Goal: Task Accomplishment & Management: Complete application form

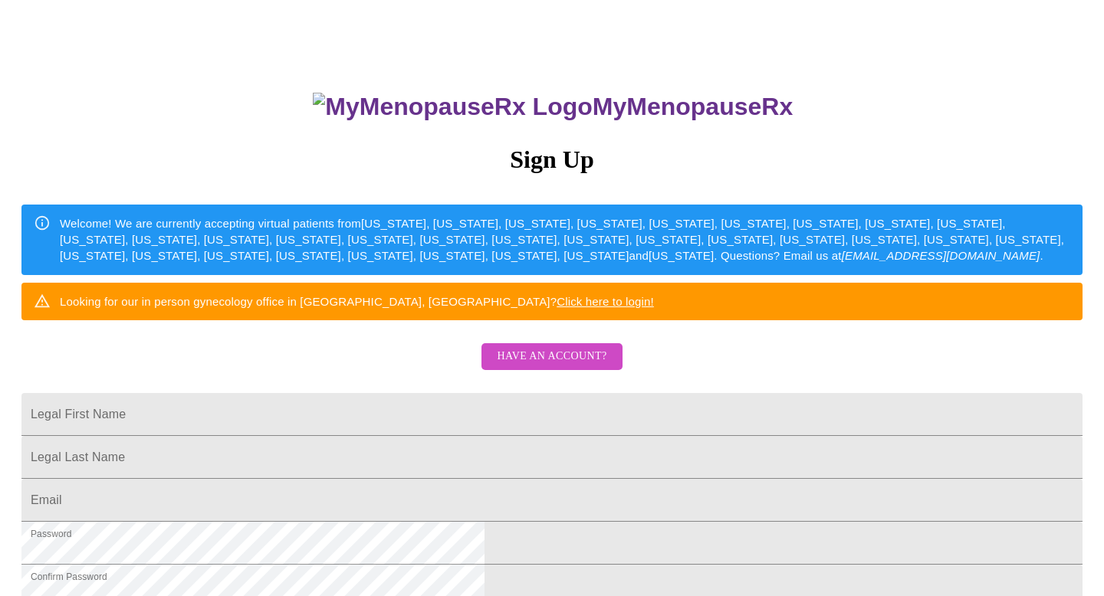
scroll to position [118, 0]
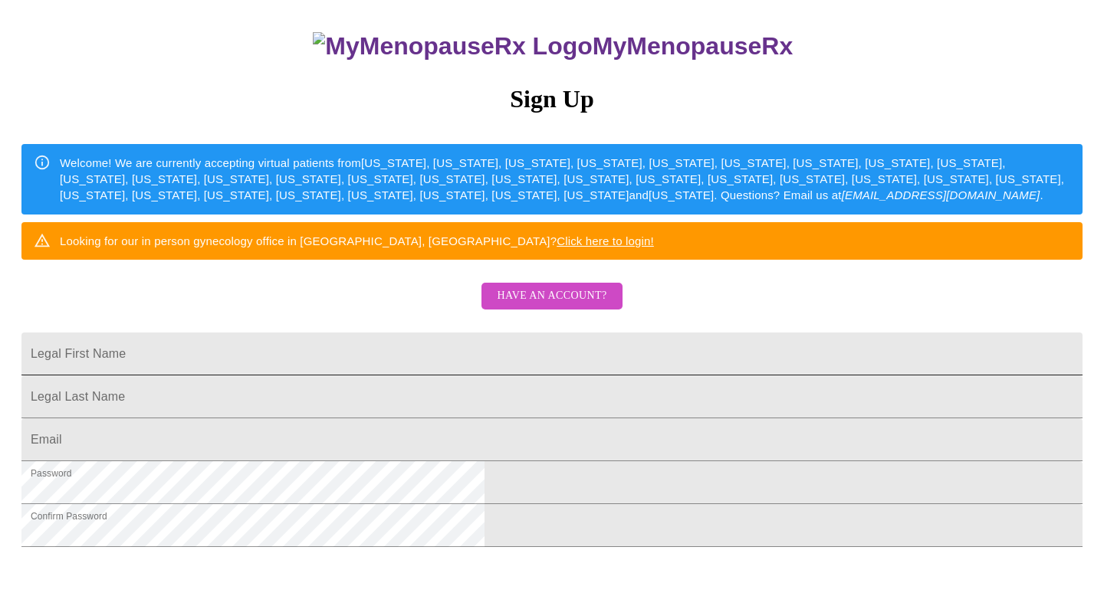
click at [635, 376] on input "Legal First Name" at bounding box center [551, 354] width 1061 height 43
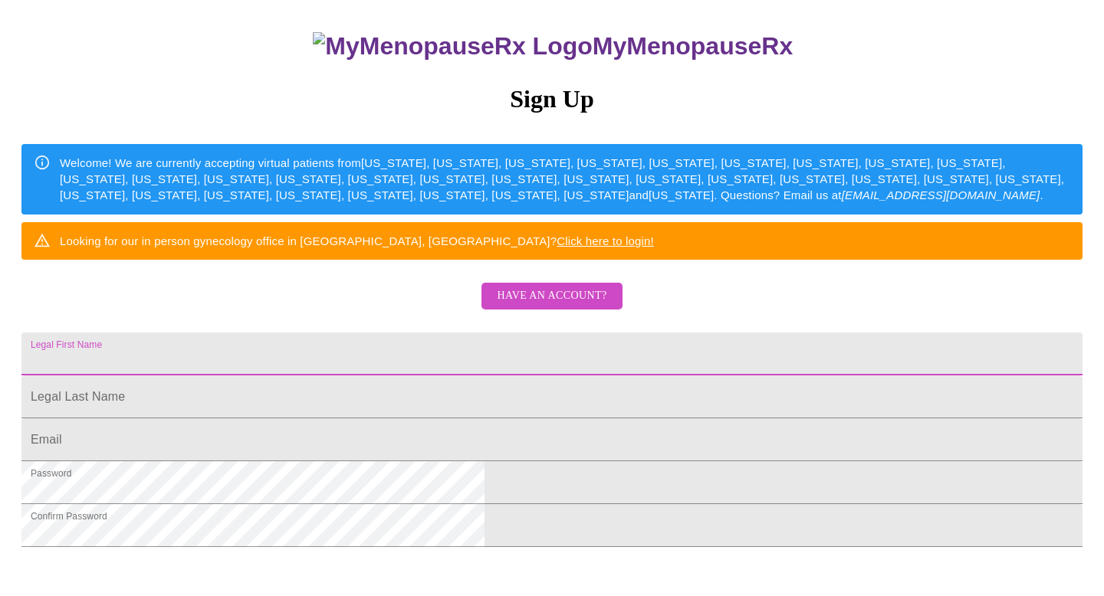
click at [593, 306] on span "Have an account?" at bounding box center [552, 296] width 110 height 19
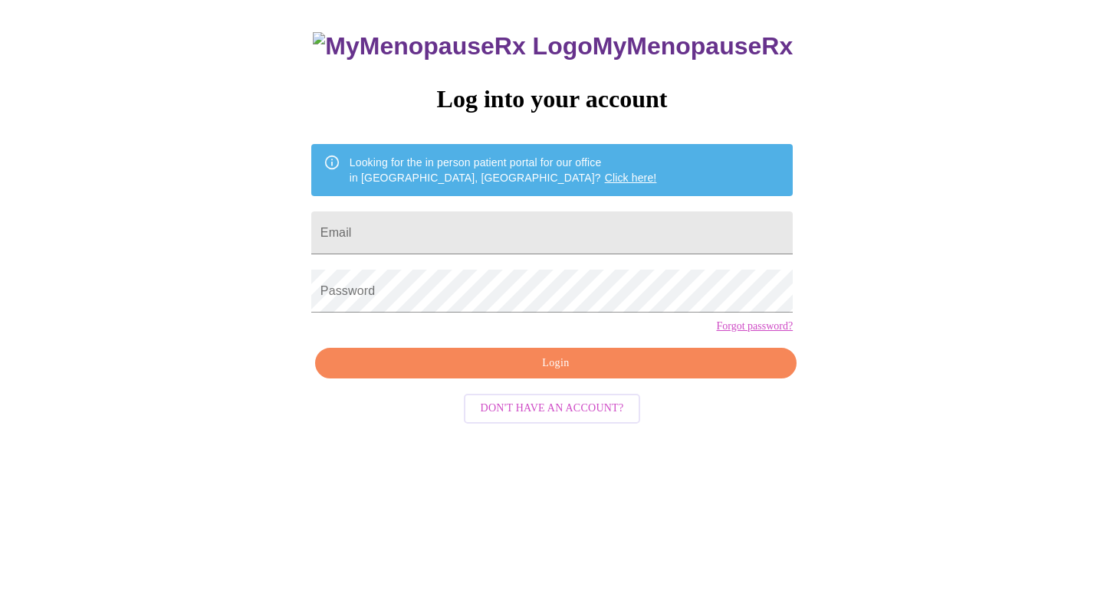
scroll to position [15, 0]
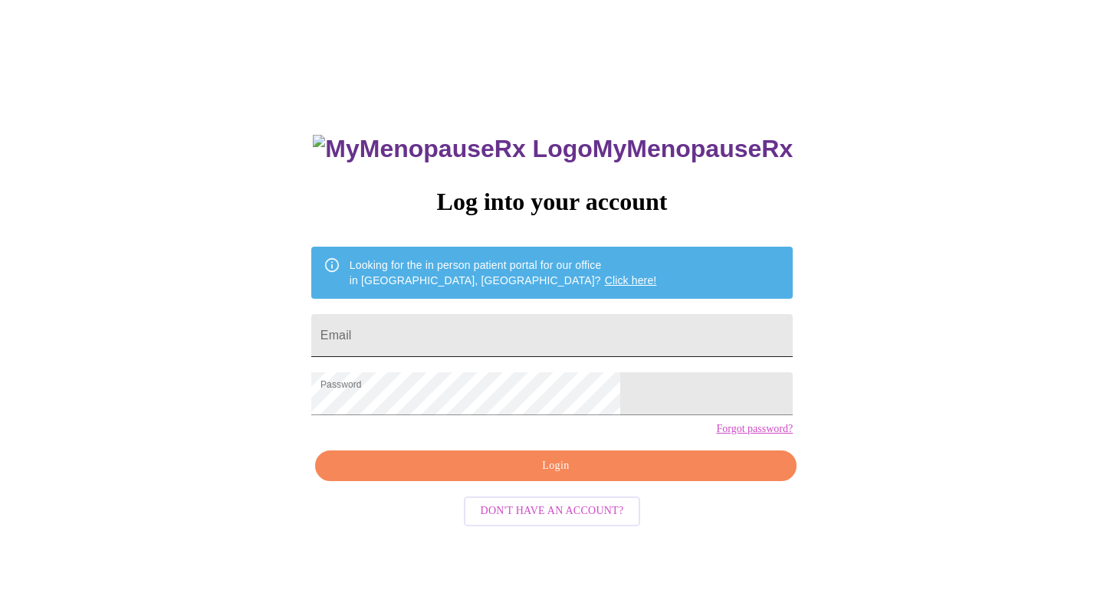
click at [540, 327] on input "Email" at bounding box center [551, 335] width 481 height 43
type input "[EMAIL_ADDRESS][DOMAIN_NAME]"
click at [536, 476] on div "MyMenopauseRx Log into your account Looking for the in person patient portal fo…" at bounding box center [552, 408] width 512 height 596
click at [536, 476] on span "Login" at bounding box center [556, 466] width 446 height 19
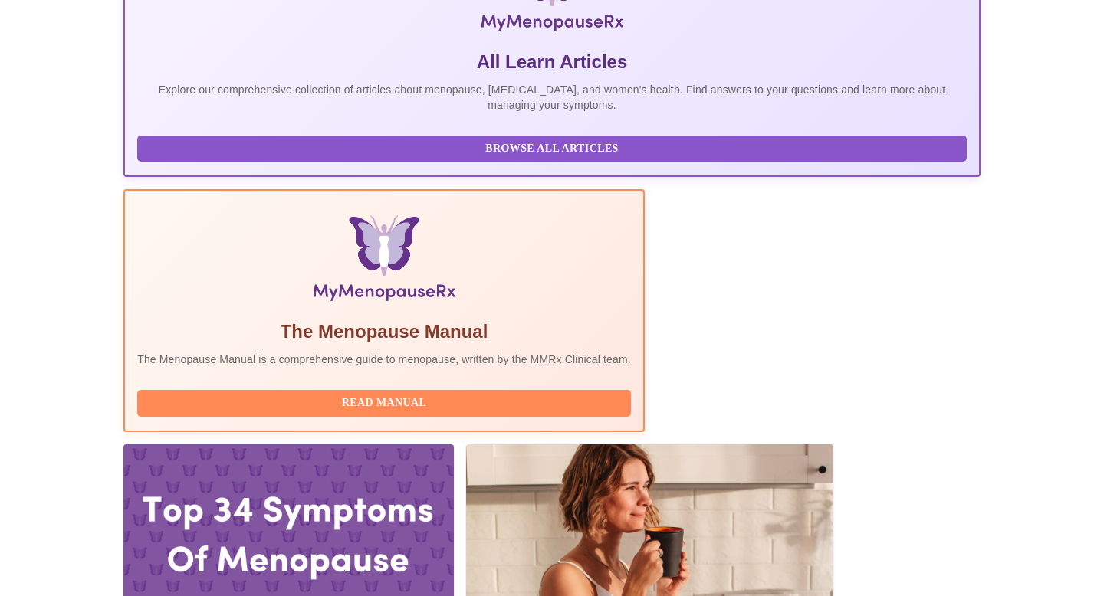
scroll to position [319, 0]
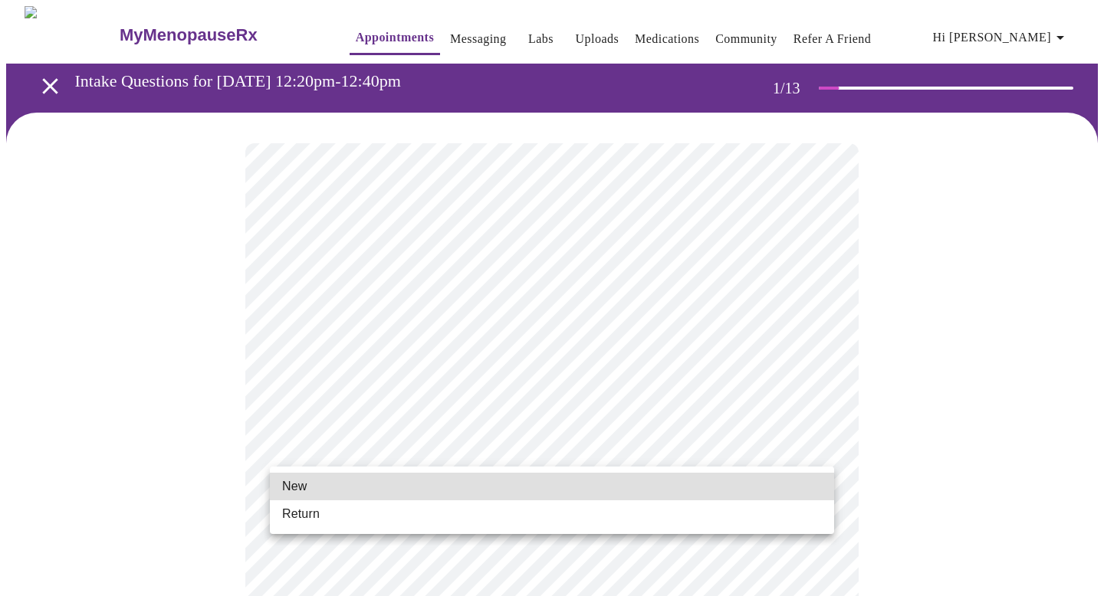
click at [474, 503] on li "Return" at bounding box center [552, 514] width 564 height 28
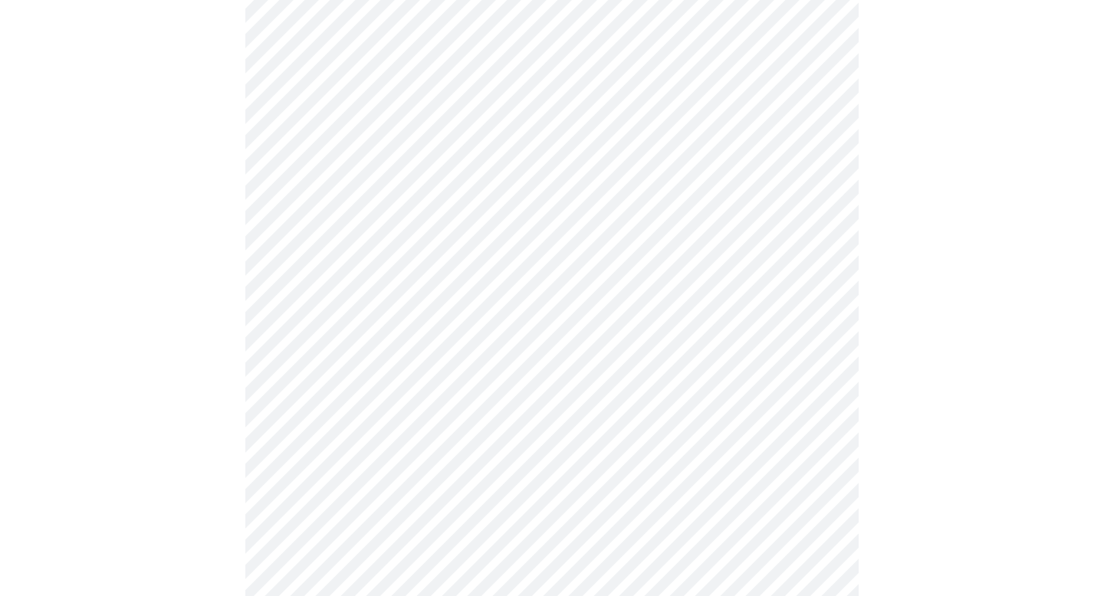
scroll to position [727, 0]
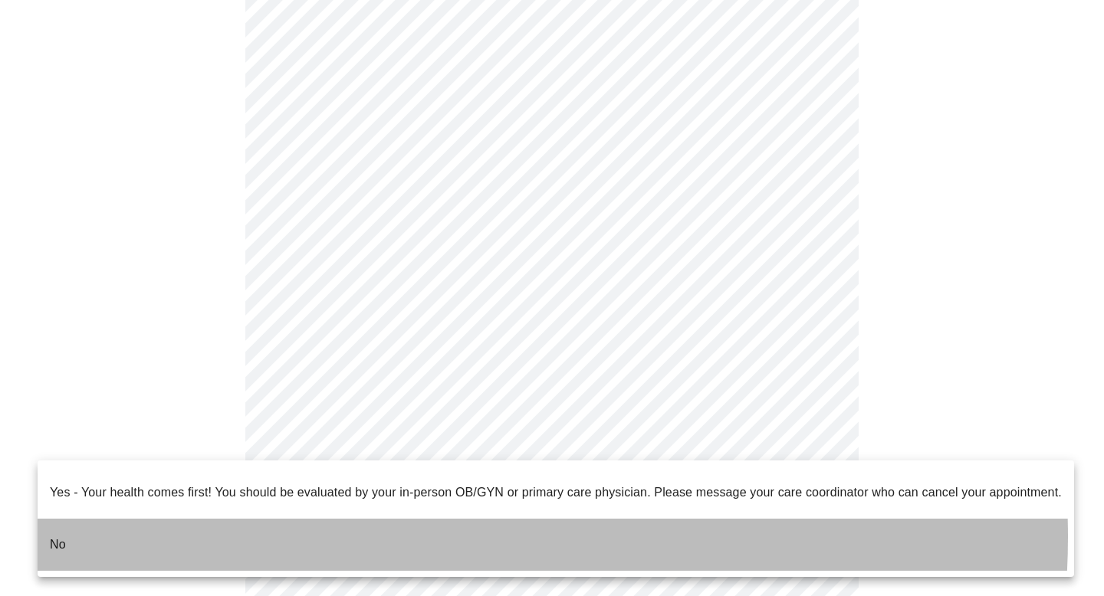
click at [386, 525] on li "No" at bounding box center [556, 545] width 1036 height 52
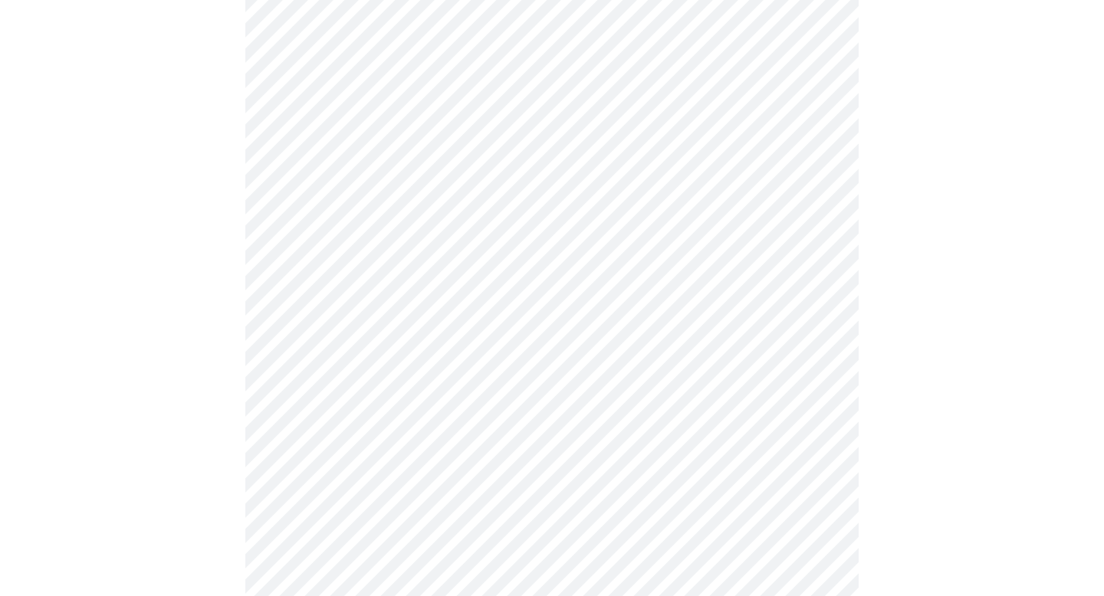
scroll to position [0, 0]
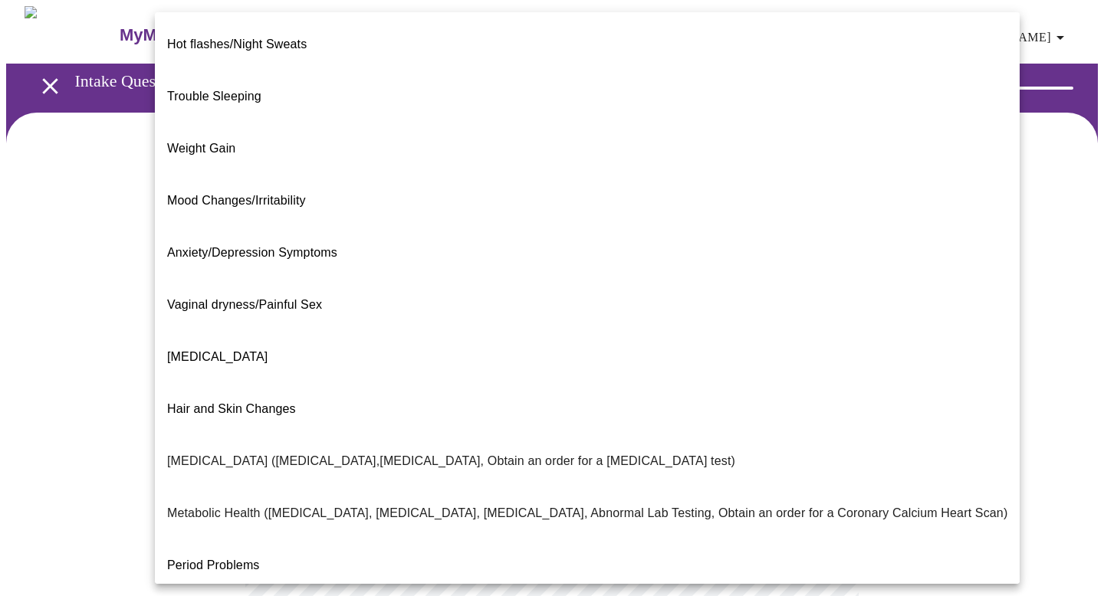
click at [628, 305] on body "MyMenopauseRx Appointments Messaging Labs Uploads Medications Community Refer a…" at bounding box center [551, 466] width 1091 height 921
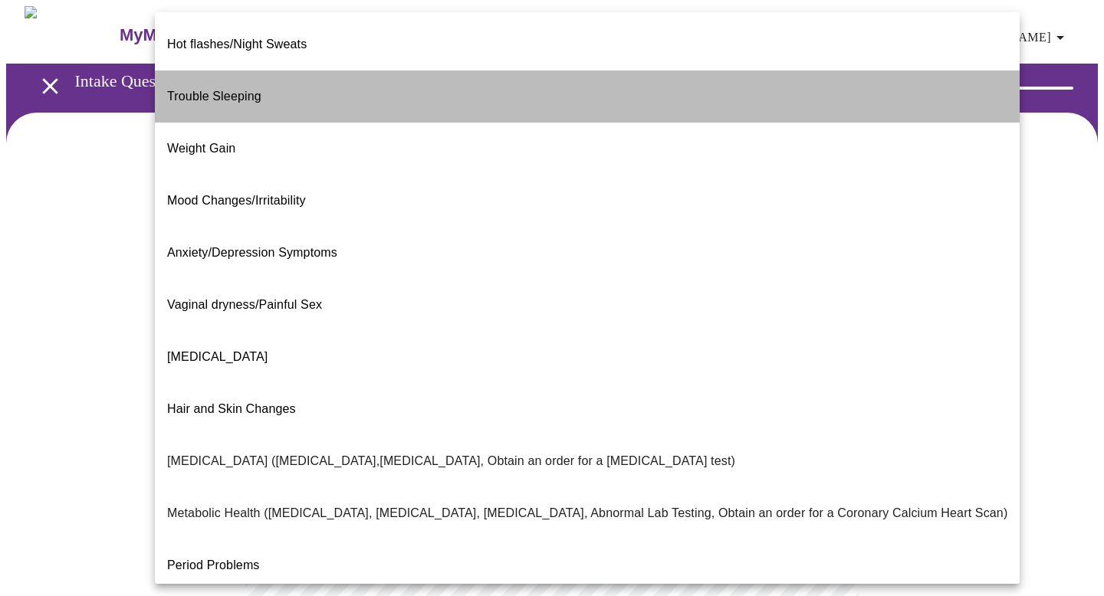
click at [609, 85] on li "Trouble Sleeping" at bounding box center [587, 97] width 865 height 52
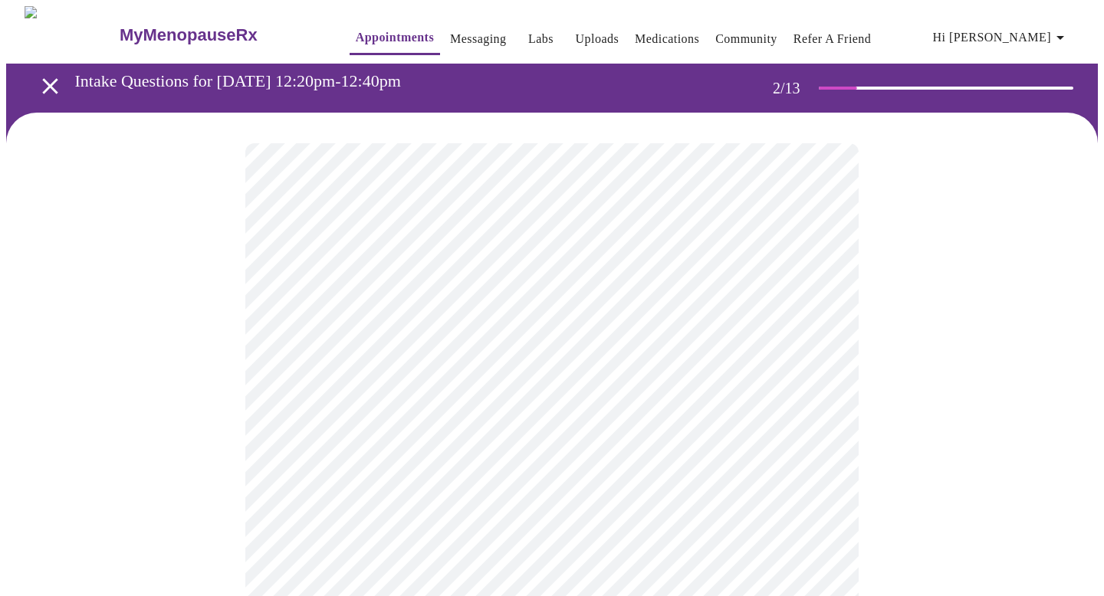
click at [576, 481] on body "MyMenopauseRx Appointments Messaging Labs Uploads Medications Community Refer a…" at bounding box center [551, 462] width 1091 height 912
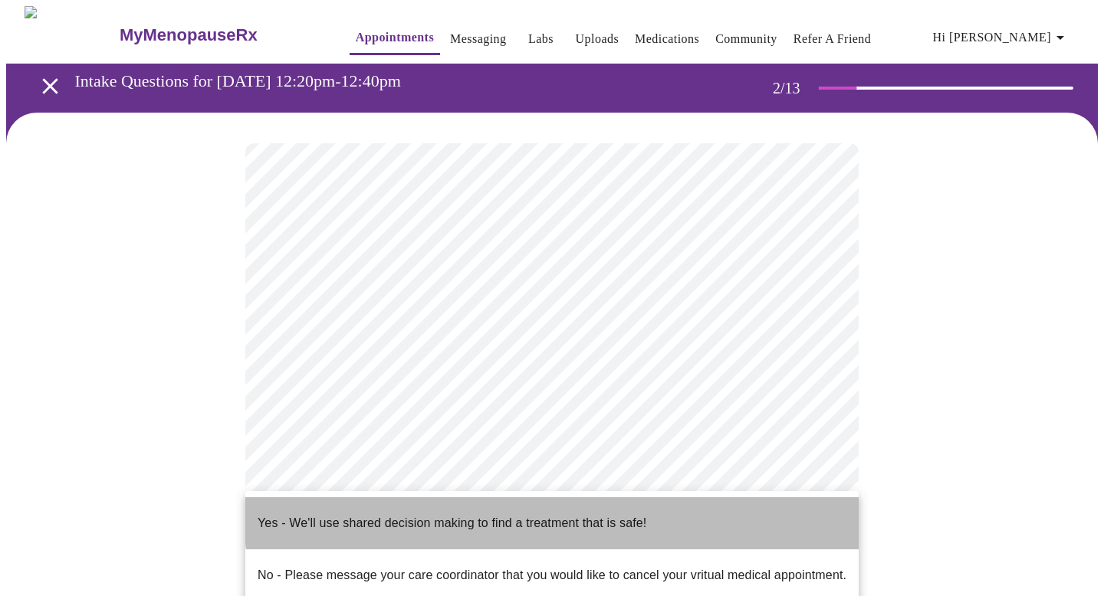
click at [560, 514] on p "Yes - We'll use shared decision making to find a treatment that is safe!" at bounding box center [452, 523] width 389 height 18
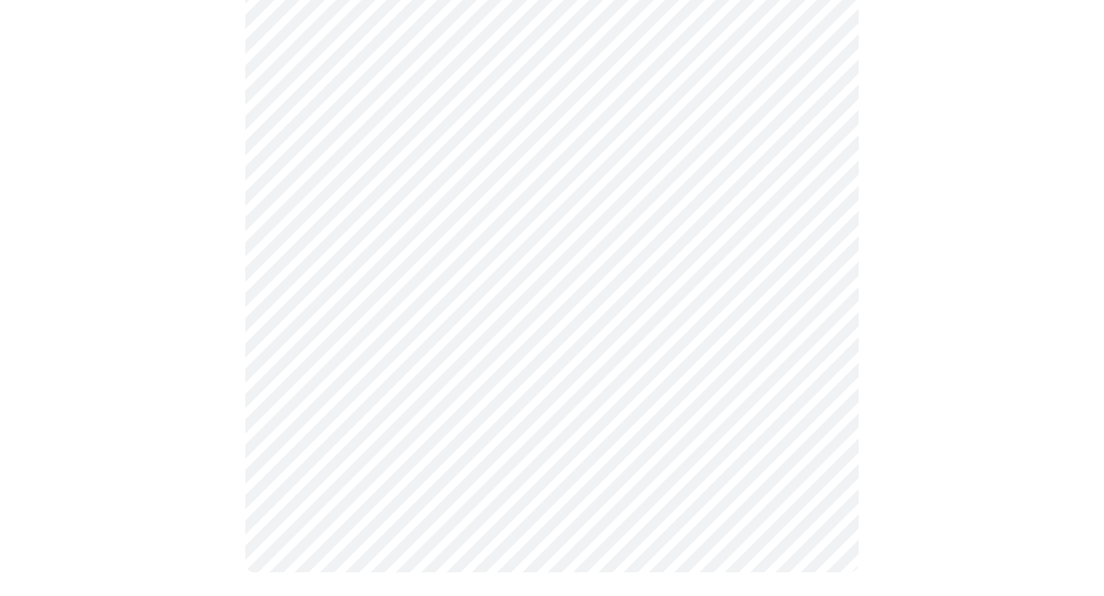
scroll to position [273, 0]
click at [866, 398] on div at bounding box center [551, 221] width 1091 height 763
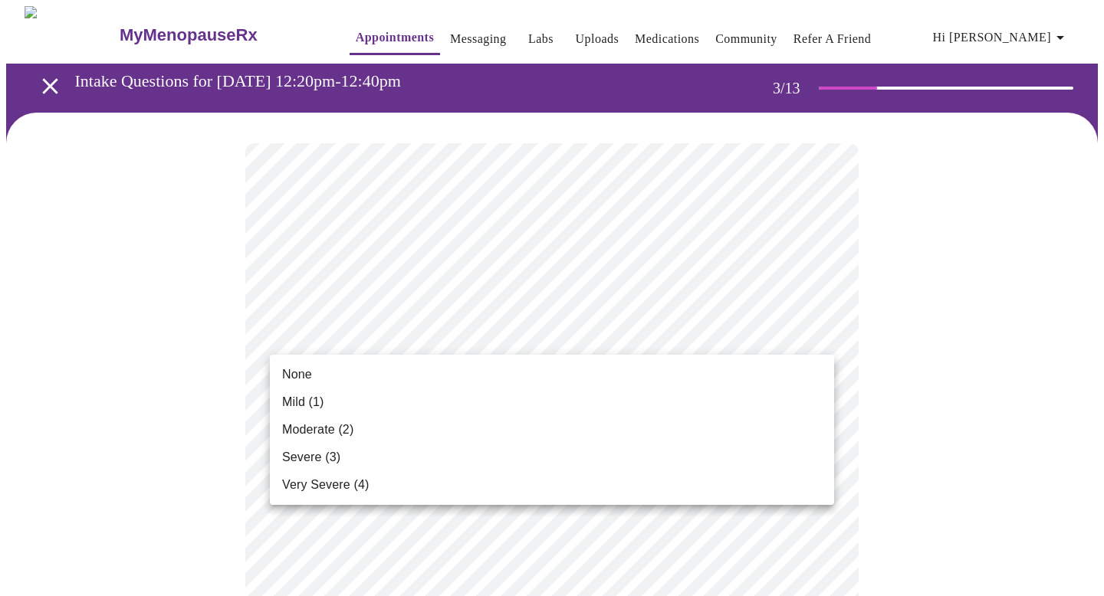
click at [746, 379] on li "None" at bounding box center [552, 375] width 564 height 28
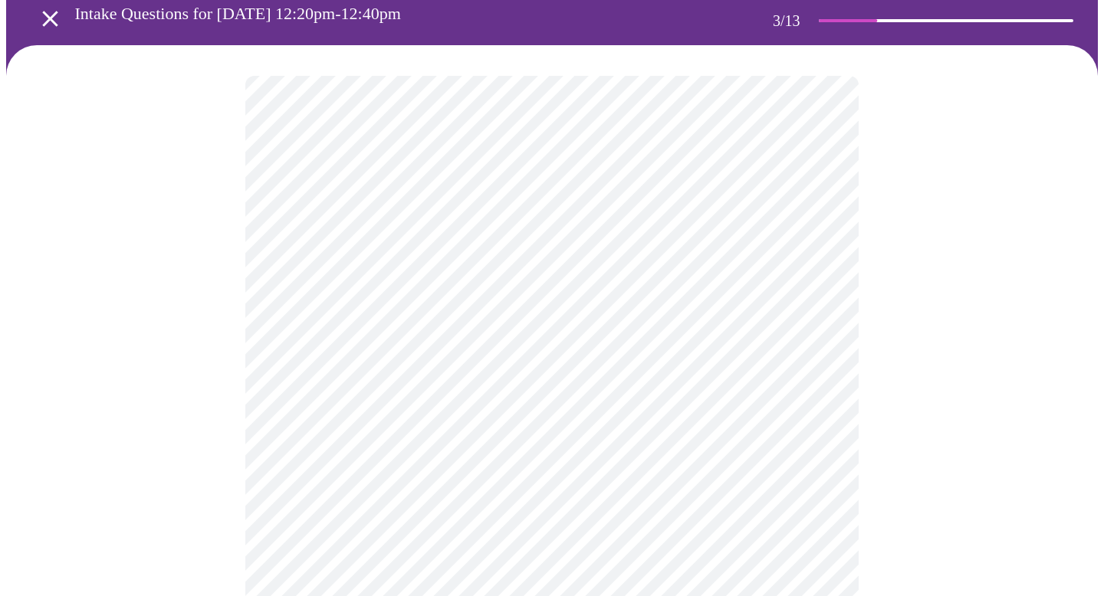
scroll to position [73, 0]
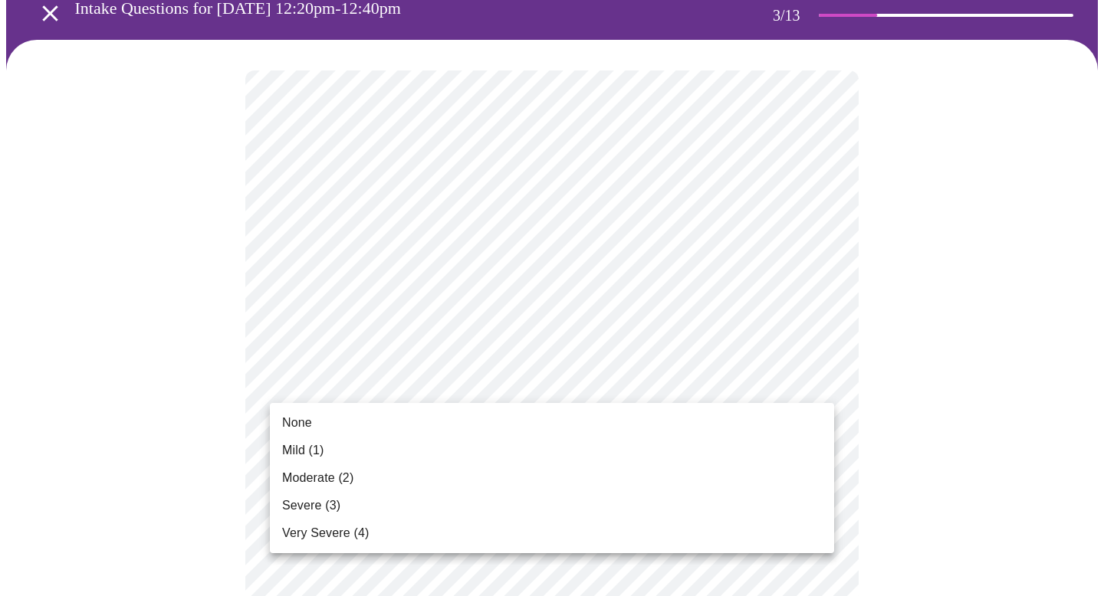
click at [646, 448] on li "Mild (1)" at bounding box center [552, 451] width 564 height 28
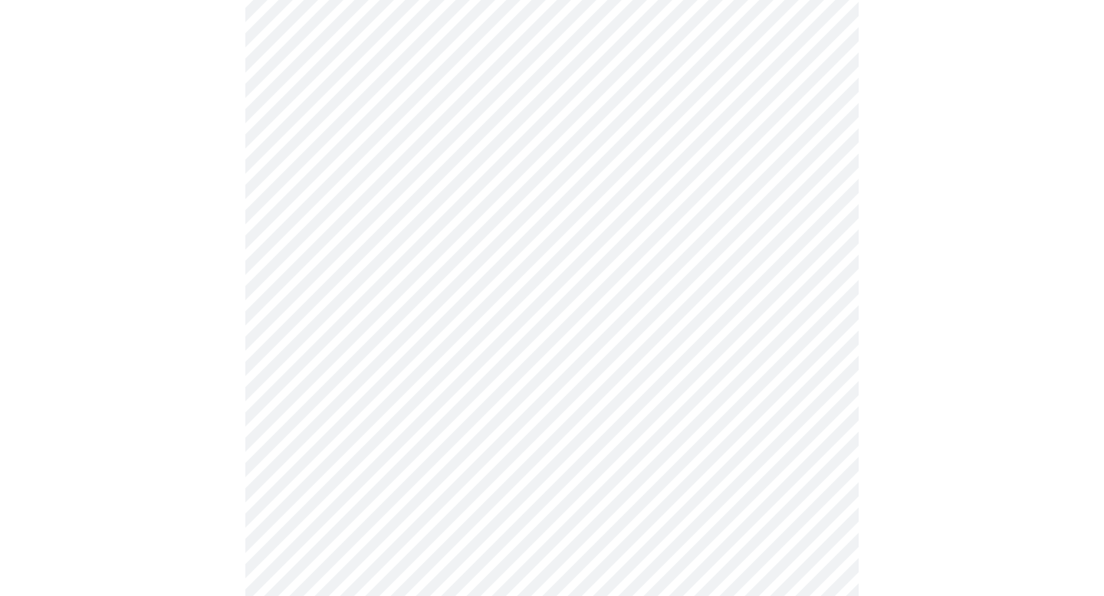
scroll to position [215, 0]
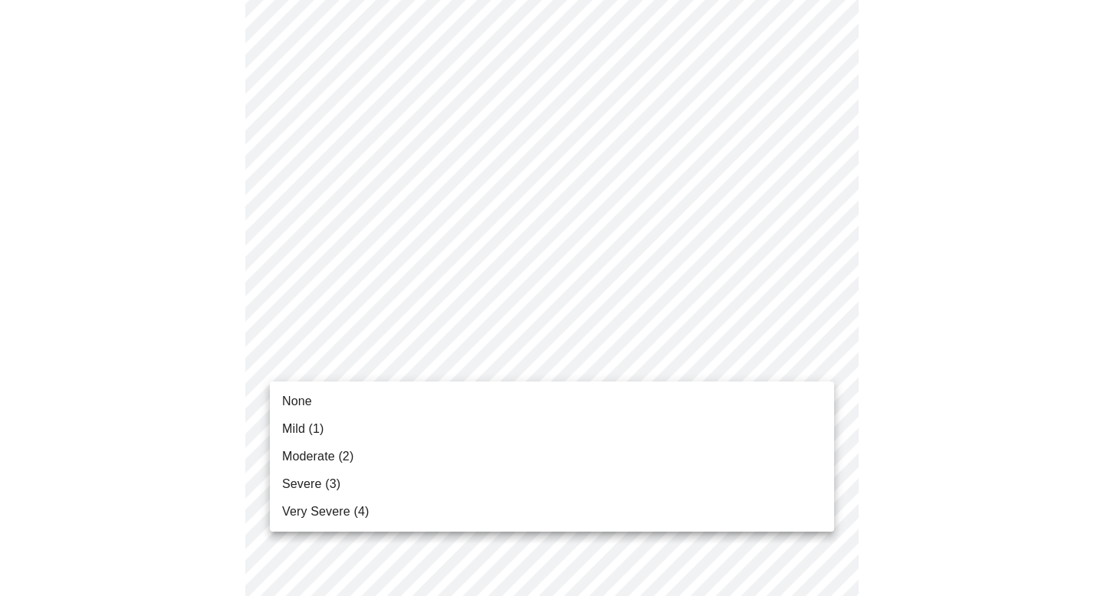
click at [649, 514] on li "Very Severe (4)" at bounding box center [552, 512] width 564 height 28
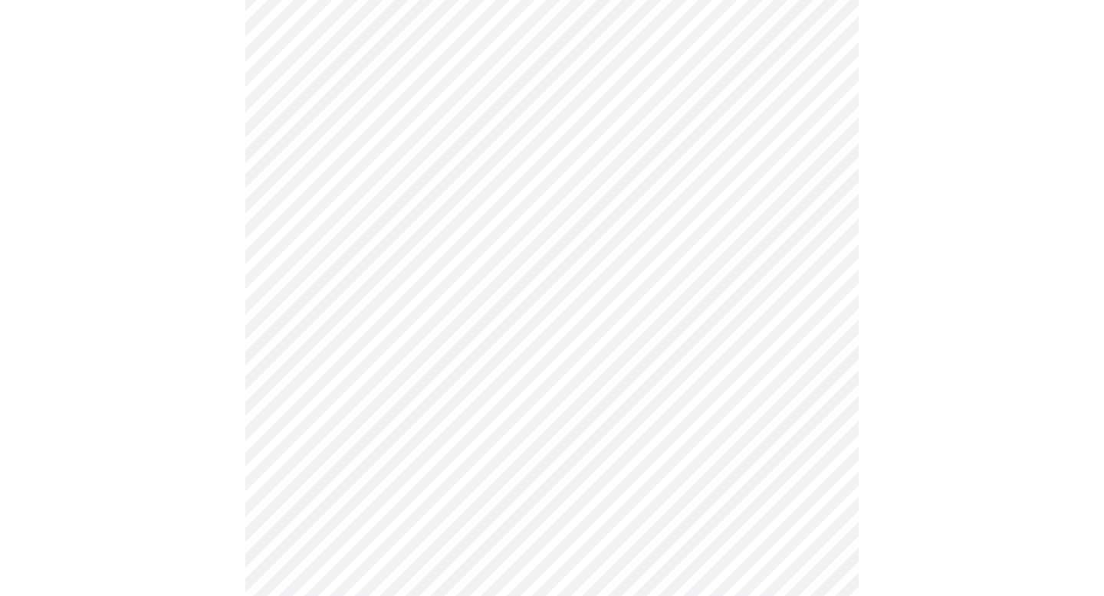
scroll to position [334, 0]
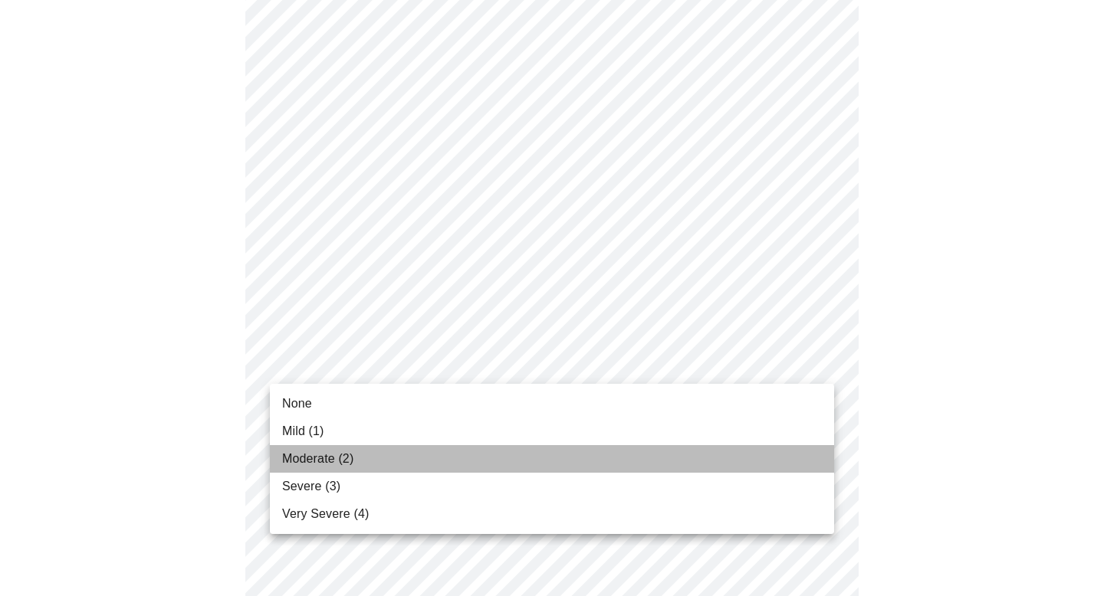
click at [694, 445] on li "Moderate (2)" at bounding box center [552, 459] width 564 height 28
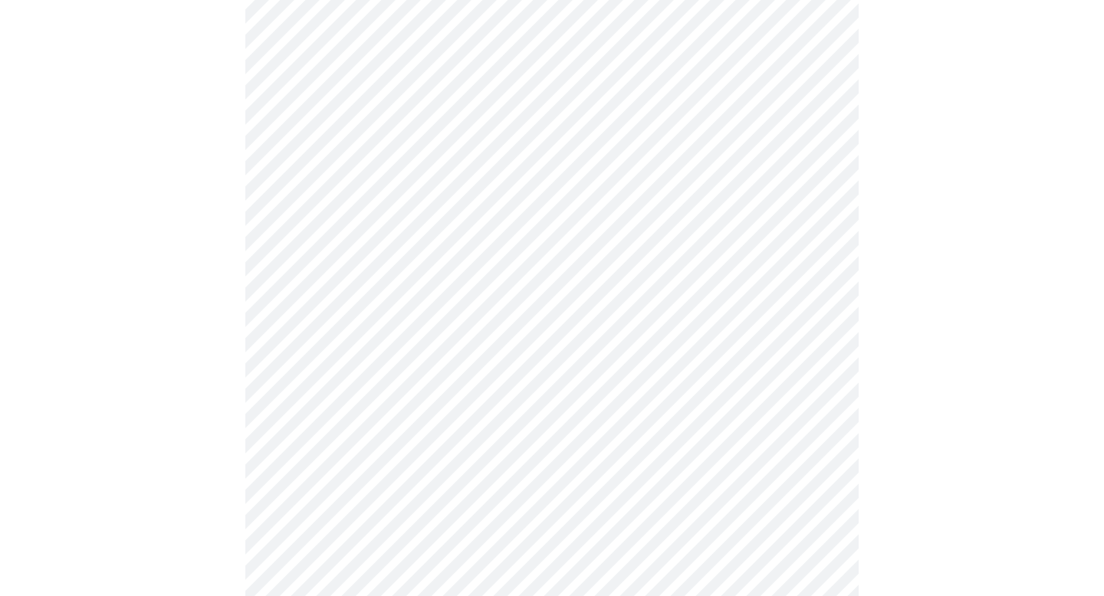
scroll to position [479, 0]
click at [779, 321] on body "MyMenopauseRx Appointments Messaging Labs Uploads Medications Community Refer a…" at bounding box center [551, 503] width 1091 height 1953
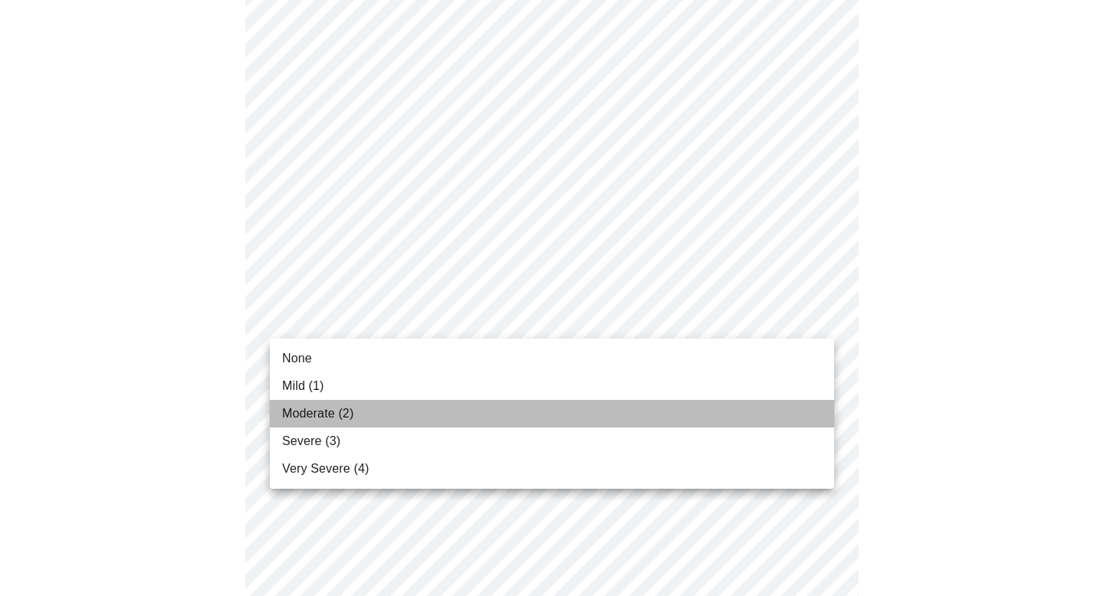
click at [700, 420] on li "Moderate (2)" at bounding box center [552, 414] width 564 height 28
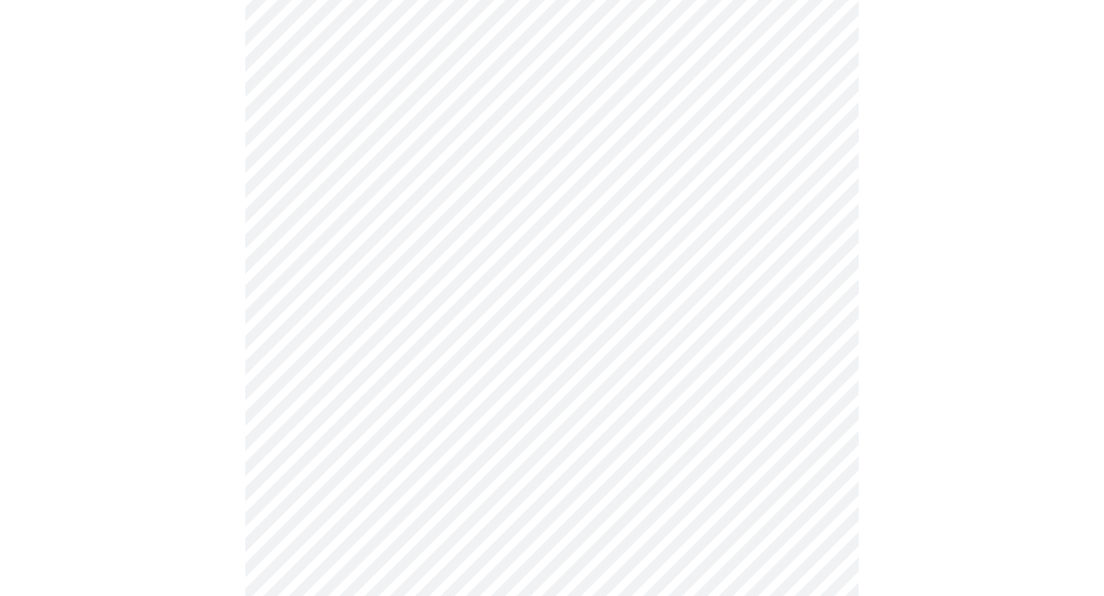
scroll to position [571, 0]
click at [692, 340] on body "MyMenopauseRx Appointments Messaging Labs Uploads Medications Community Refer a…" at bounding box center [551, 400] width 1091 height 1931
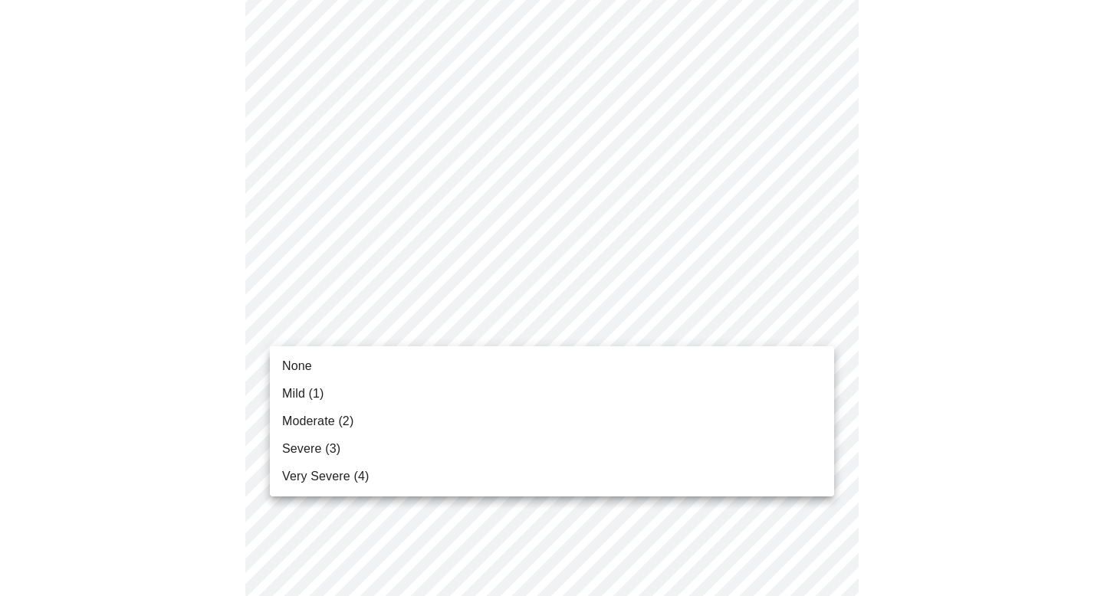
click at [629, 450] on li "Severe (3)" at bounding box center [552, 449] width 564 height 28
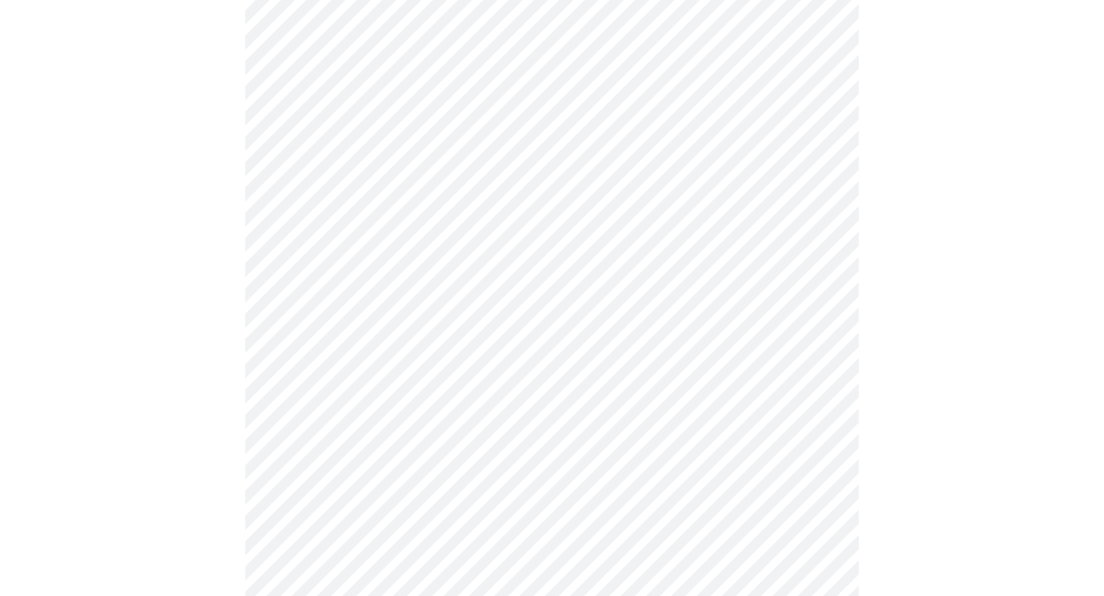
scroll to position [705, 0]
click at [632, 325] on body "MyMenopauseRx Appointments Messaging Labs Uploads Medications Community Refer a…" at bounding box center [551, 256] width 1091 height 1910
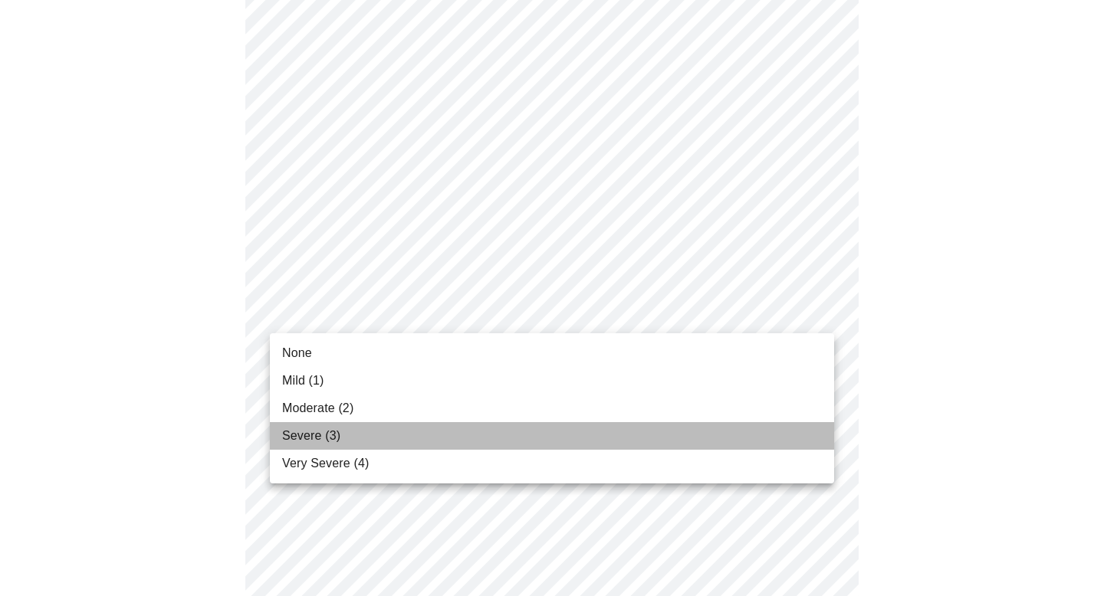
click at [581, 430] on li "Severe (3)" at bounding box center [552, 436] width 564 height 28
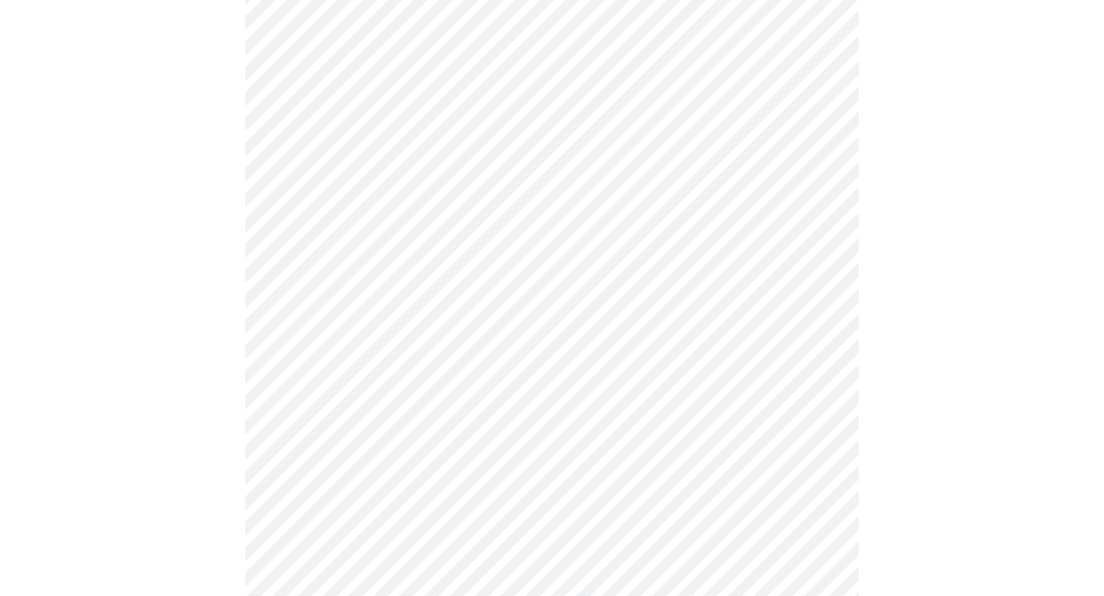
scroll to position [941, 0]
click at [599, 204] on body "MyMenopauseRx Appointments Messaging Labs Uploads Medications Community Refer a…" at bounding box center [551, 9] width 1091 height 1888
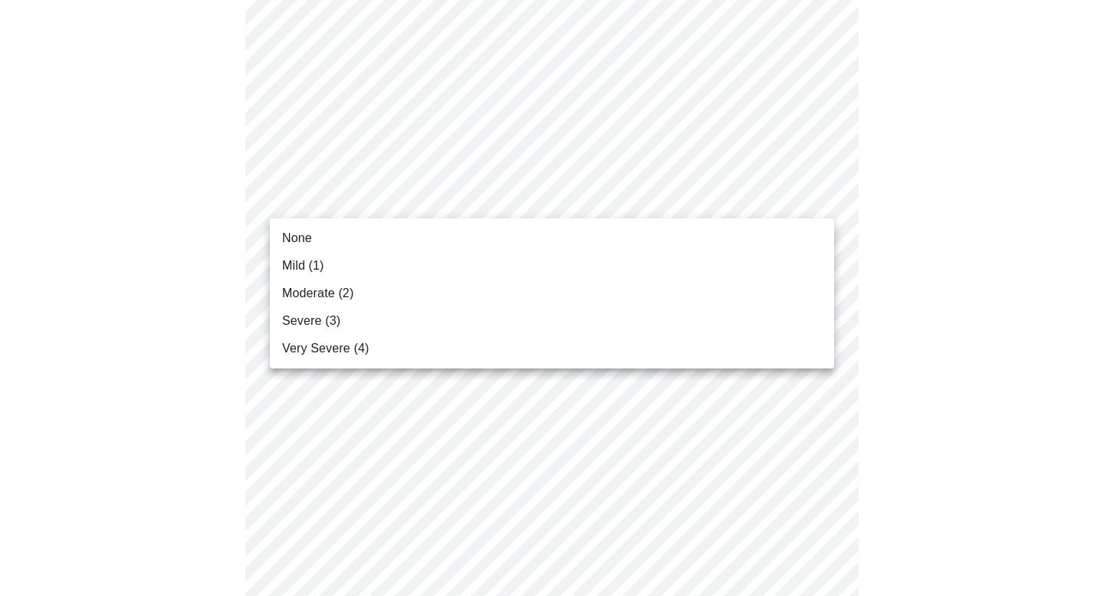
click at [581, 231] on li "None" at bounding box center [552, 239] width 564 height 28
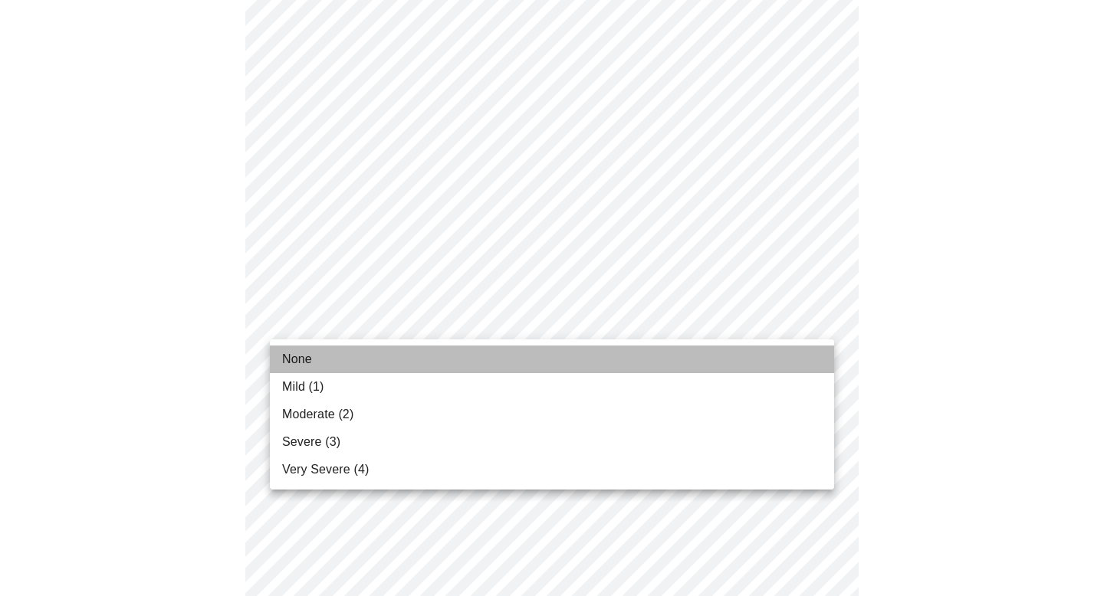
click at [558, 358] on li "None" at bounding box center [552, 360] width 564 height 28
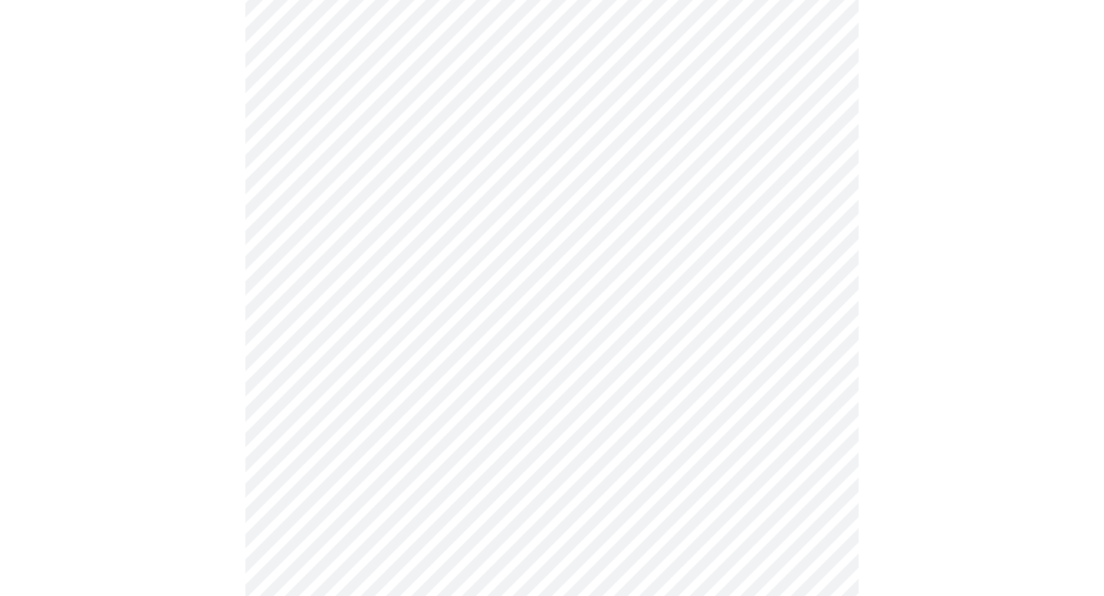
scroll to position [1079, 0]
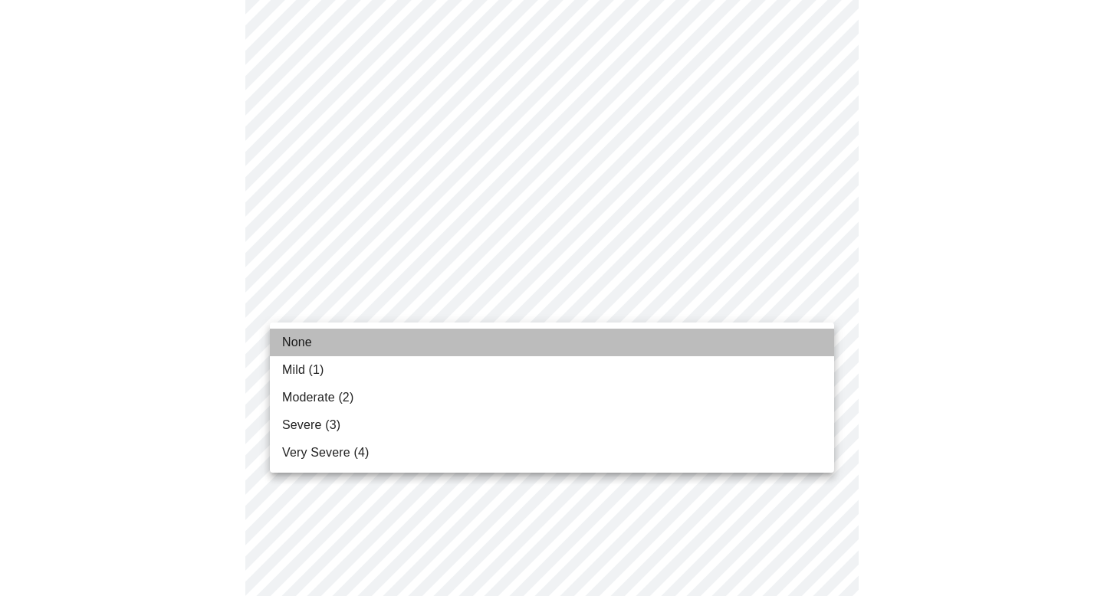
click at [556, 354] on li "None" at bounding box center [552, 343] width 564 height 28
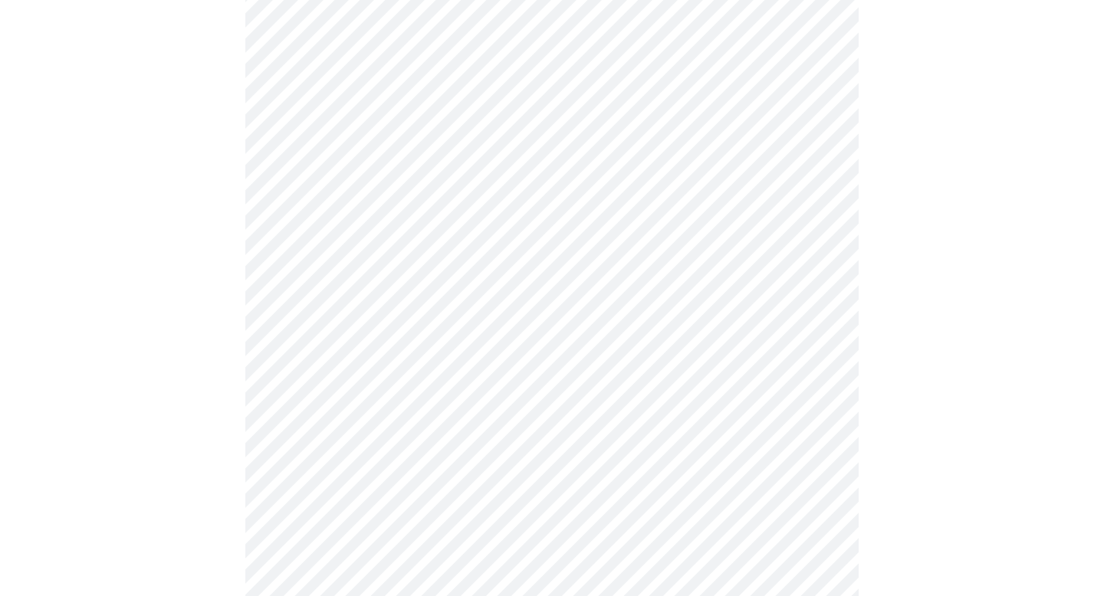
scroll to position [1167, 0]
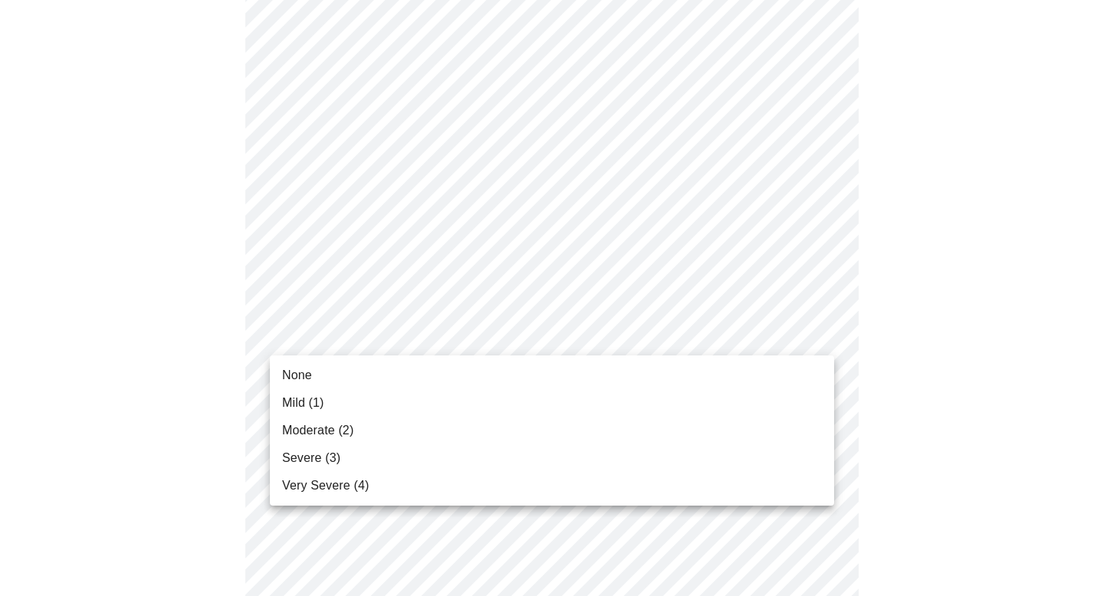
click at [536, 382] on li "None" at bounding box center [552, 376] width 564 height 28
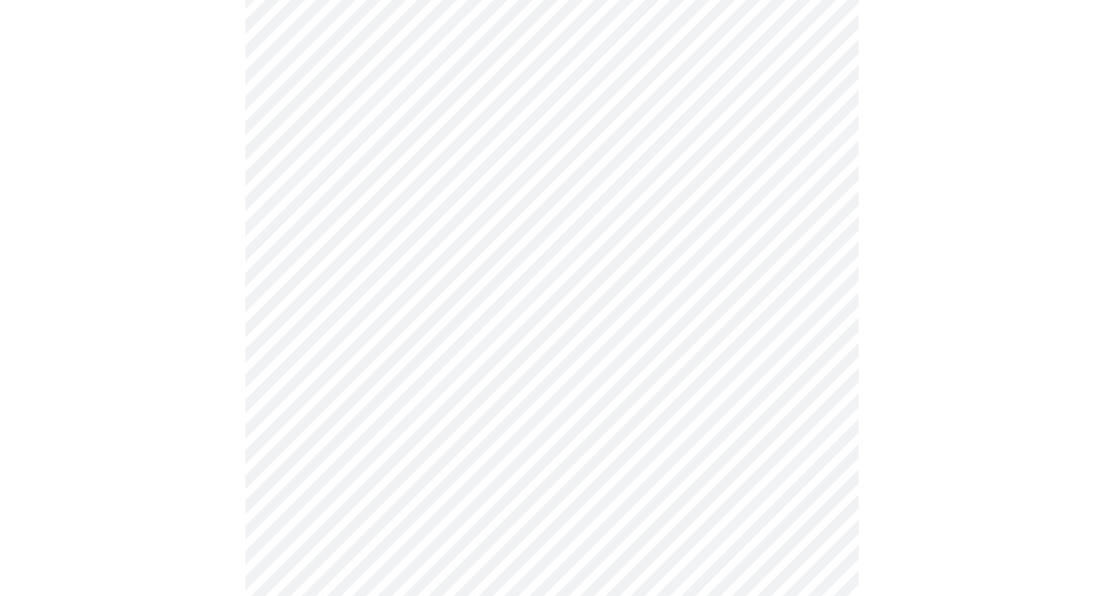
scroll to position [609, 0]
click at [357, 326] on body "MyMenopauseRx Appointments Messaging Labs Uploads Medications Community Refer a…" at bounding box center [551, 153] width 1091 height 1513
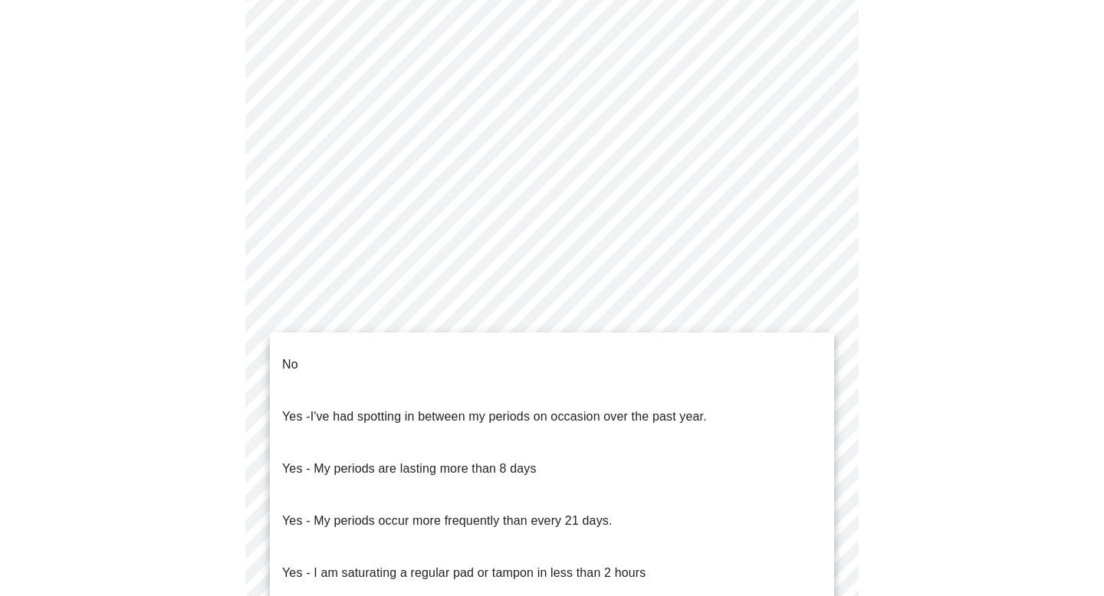
click at [349, 356] on li "No" at bounding box center [552, 365] width 564 height 52
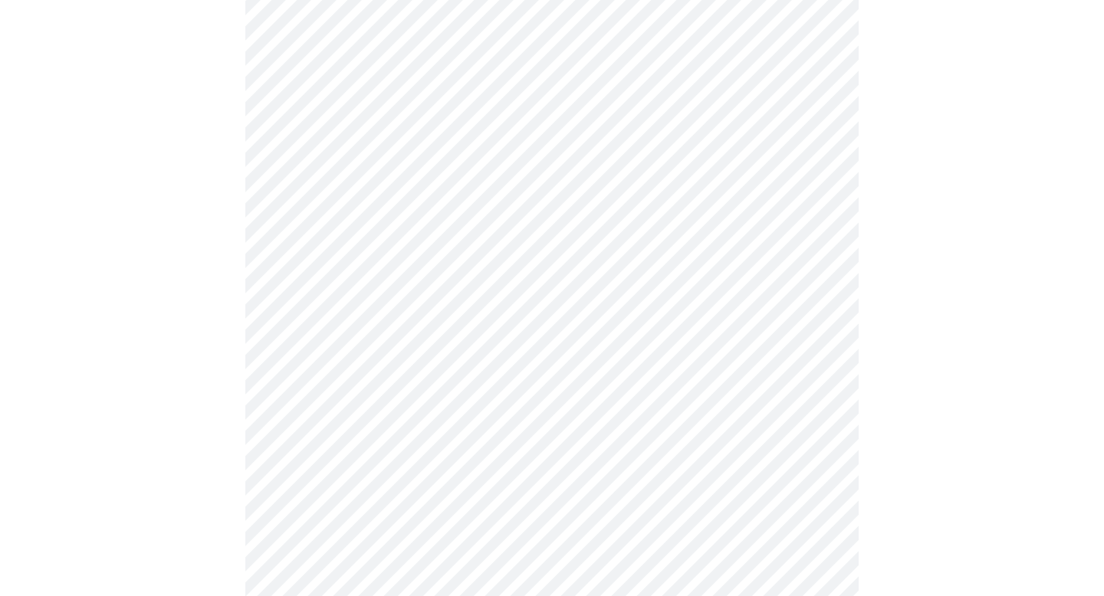
scroll to position [724, 0]
click at [346, 333] on body "MyMenopauseRx Appointments Messaging Labs Uploads Medications Community Refer a…" at bounding box center [551, 35] width 1091 height 1504
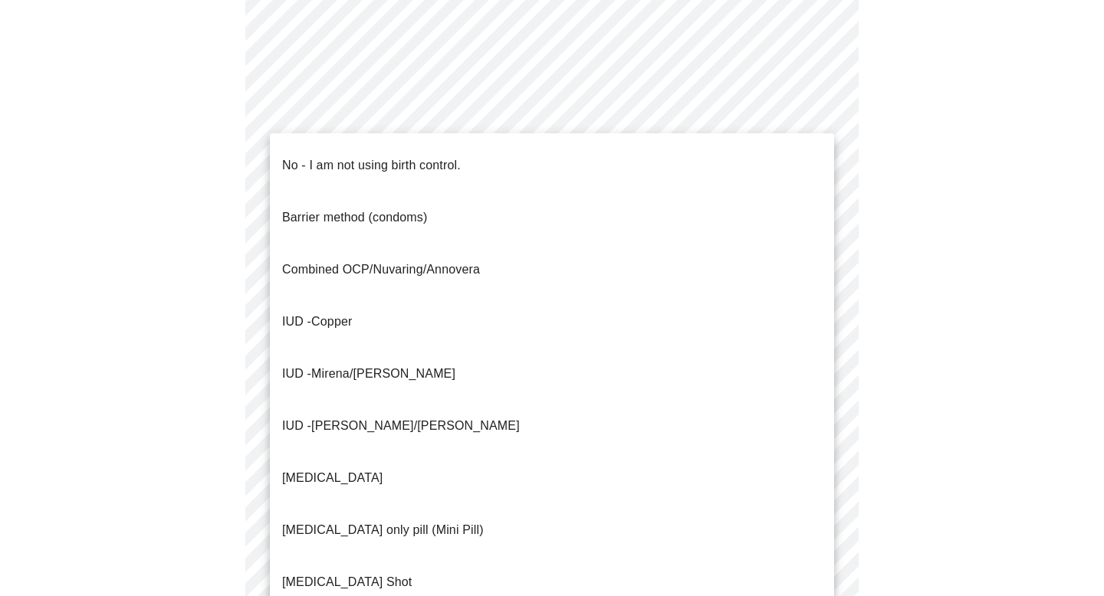
click at [344, 367] on span "Mirena/[PERSON_NAME]" at bounding box center [383, 373] width 144 height 13
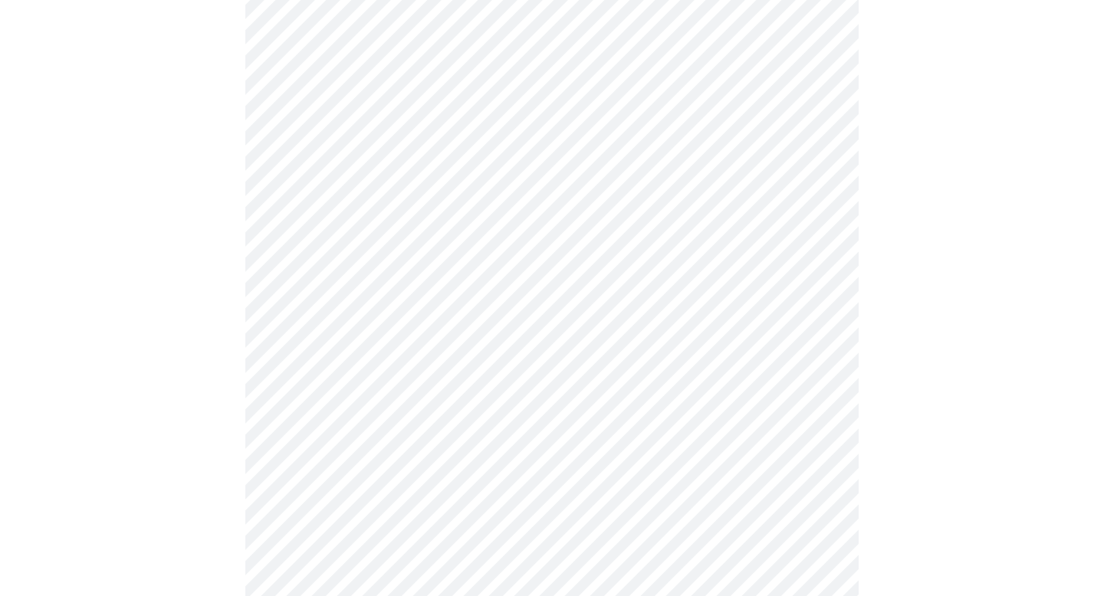
scroll to position [868, 0]
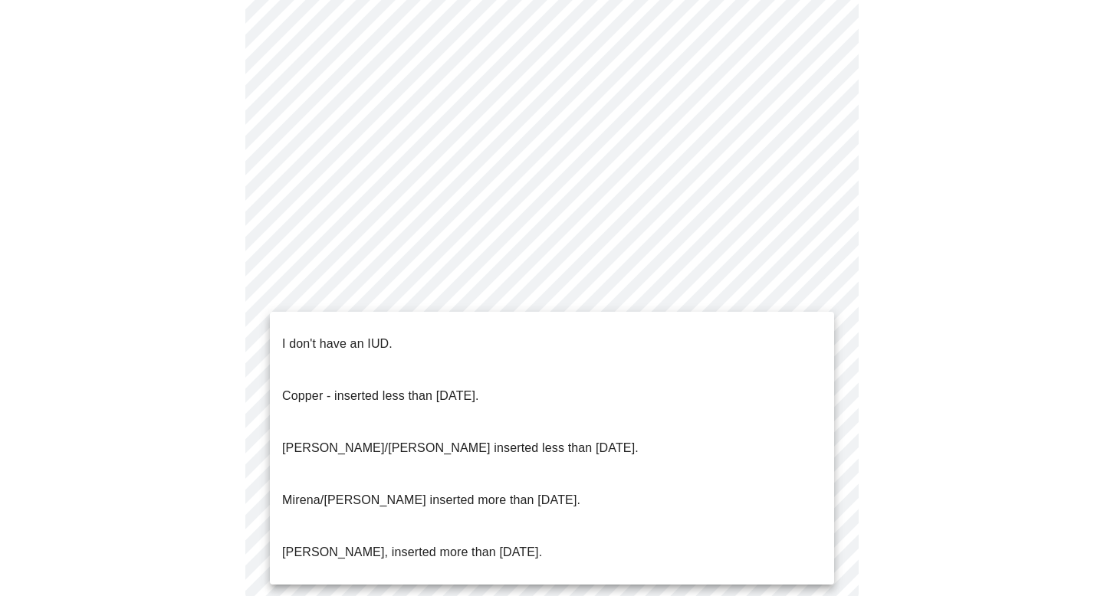
click at [389, 439] on p "[PERSON_NAME]/[PERSON_NAME] inserted less than [DATE]." at bounding box center [460, 448] width 356 height 18
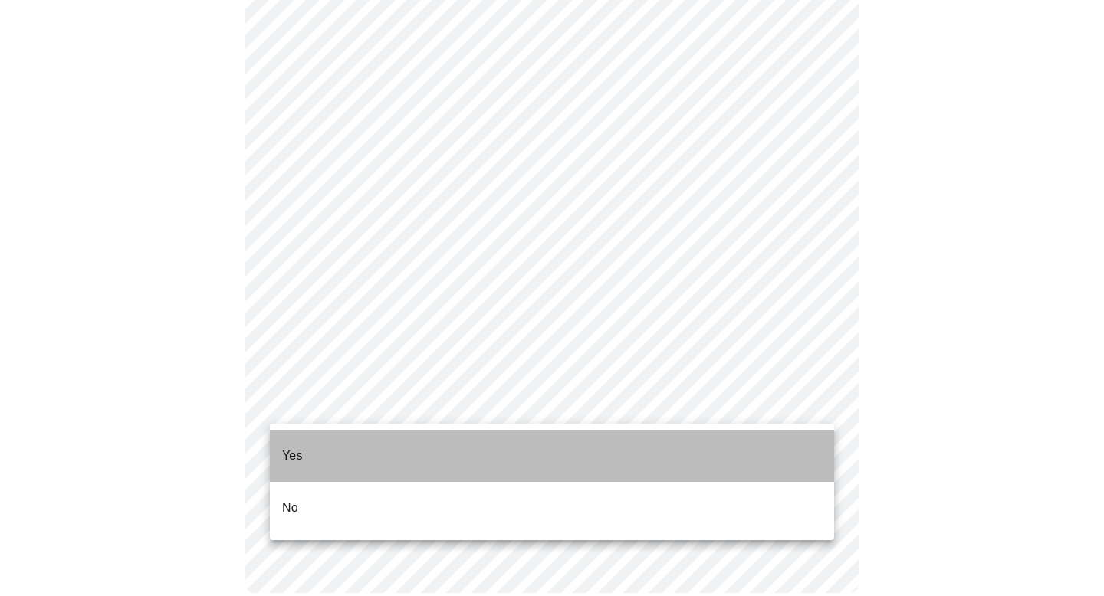
click at [381, 456] on li "Yes" at bounding box center [552, 456] width 564 height 52
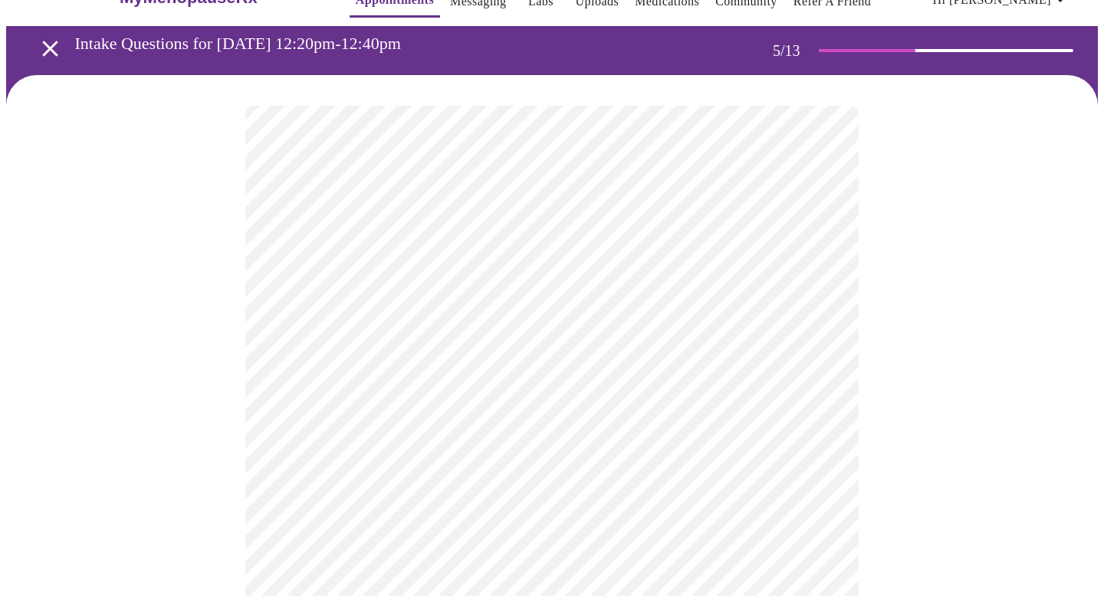
scroll to position [76, 0]
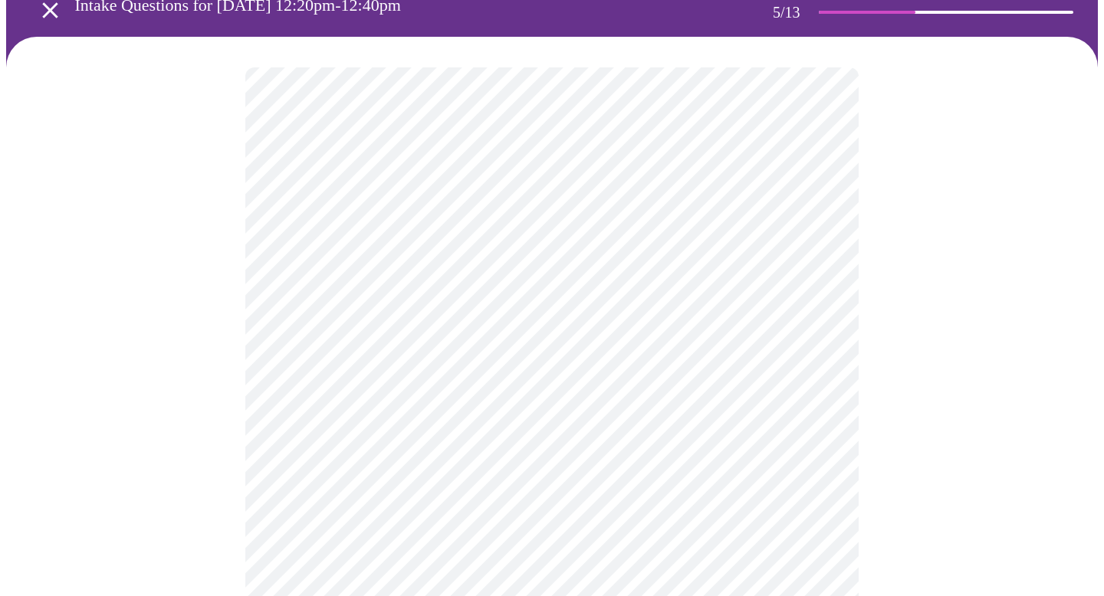
click at [606, 316] on body "MyMenopauseRx Appointments Messaging Labs Uploads Medications Community Refer a…" at bounding box center [551, 501] width 1091 height 1142
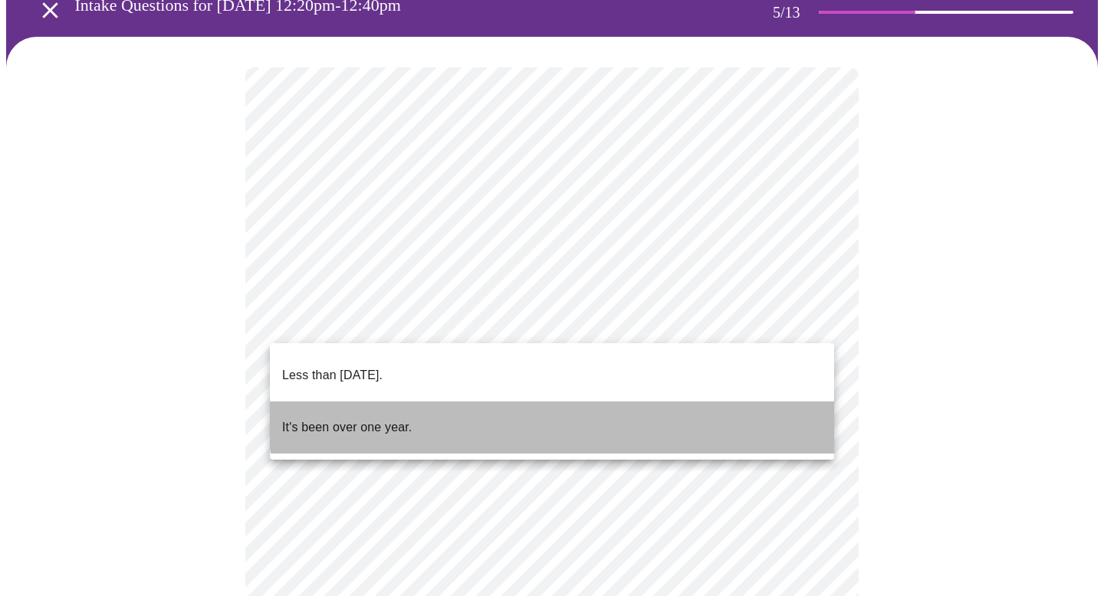
click at [574, 402] on li "It's been over one year." at bounding box center [552, 428] width 564 height 52
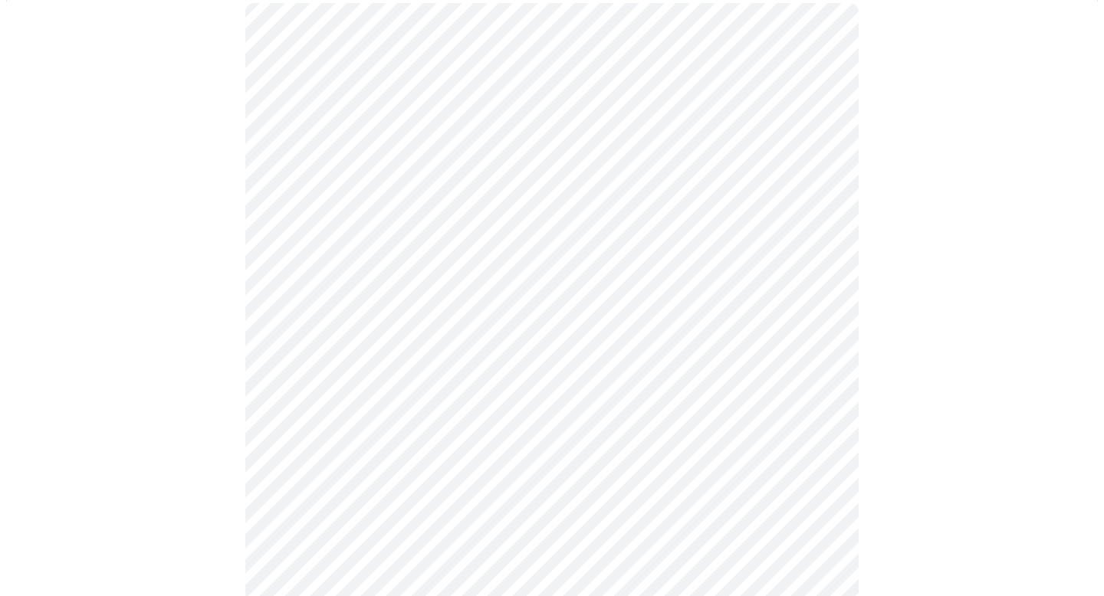
scroll to position [153, 0]
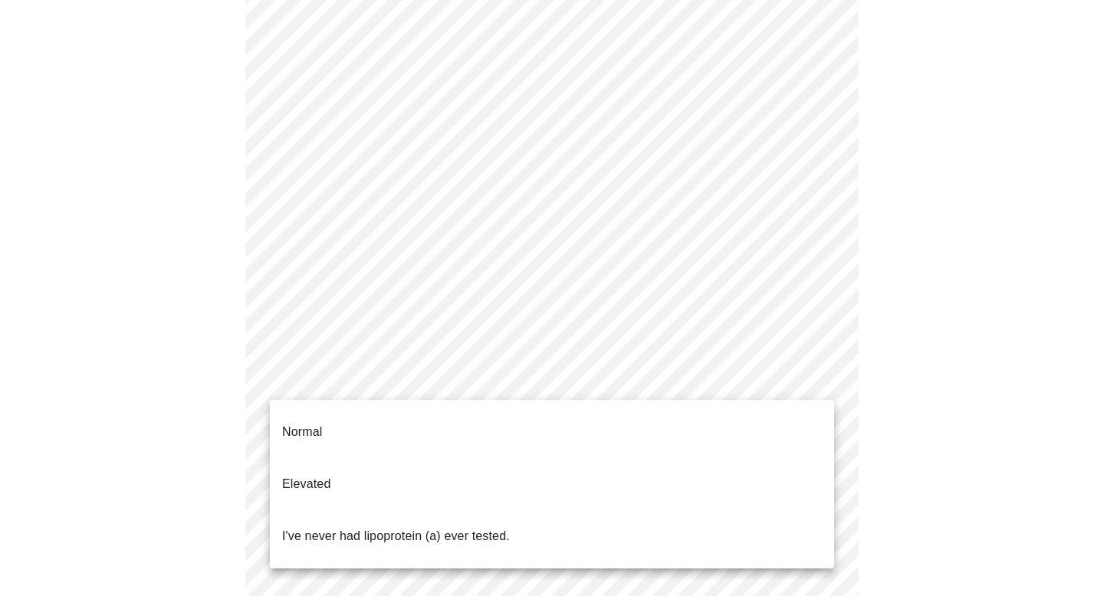
click at [576, 385] on body "MyMenopauseRx Appointments Messaging Labs Uploads Medications Community Refer a…" at bounding box center [551, 420] width 1091 height 1133
click at [545, 510] on li "I've never had lipoprotein (a) ever tested." at bounding box center [552, 536] width 564 height 52
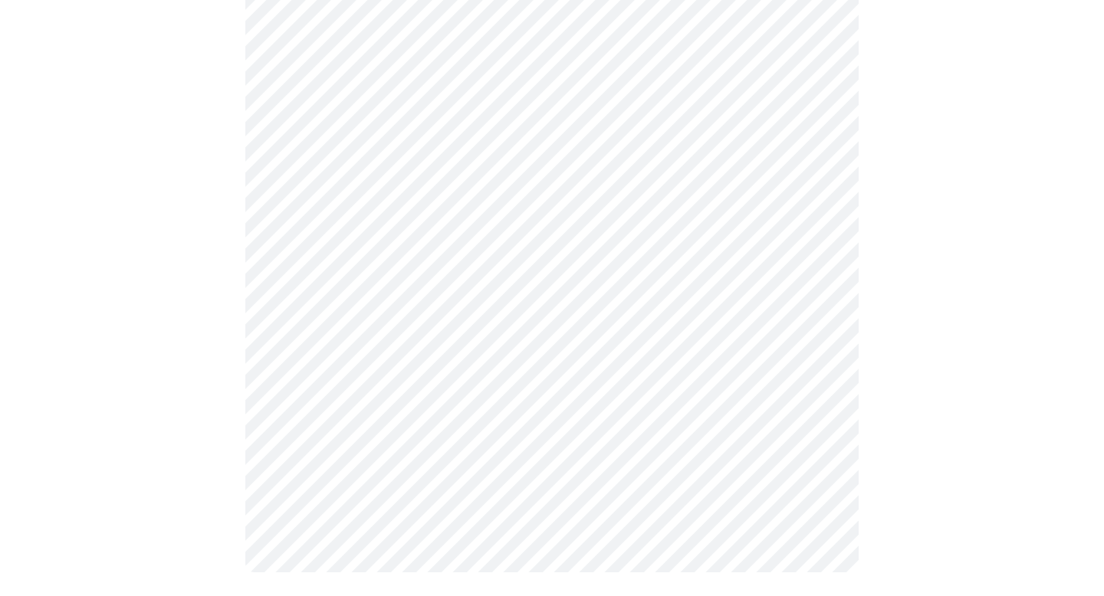
scroll to position [0, 0]
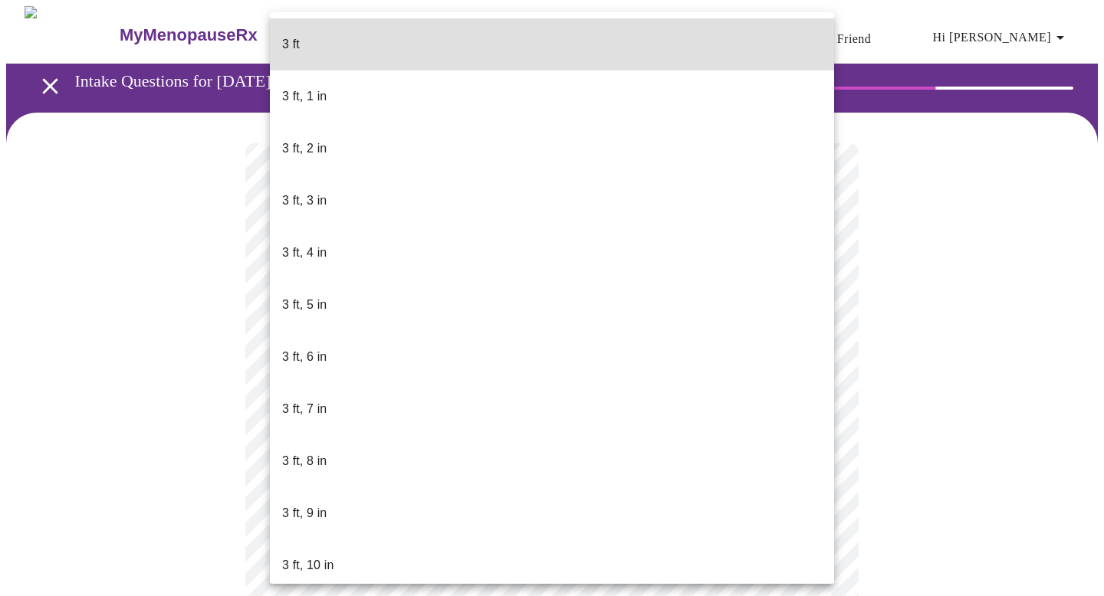
click at [641, 443] on body "MyMenopauseRx Appointments Messaging Labs Uploads Medications Community Refer a…" at bounding box center [551, 404] width 1091 height 797
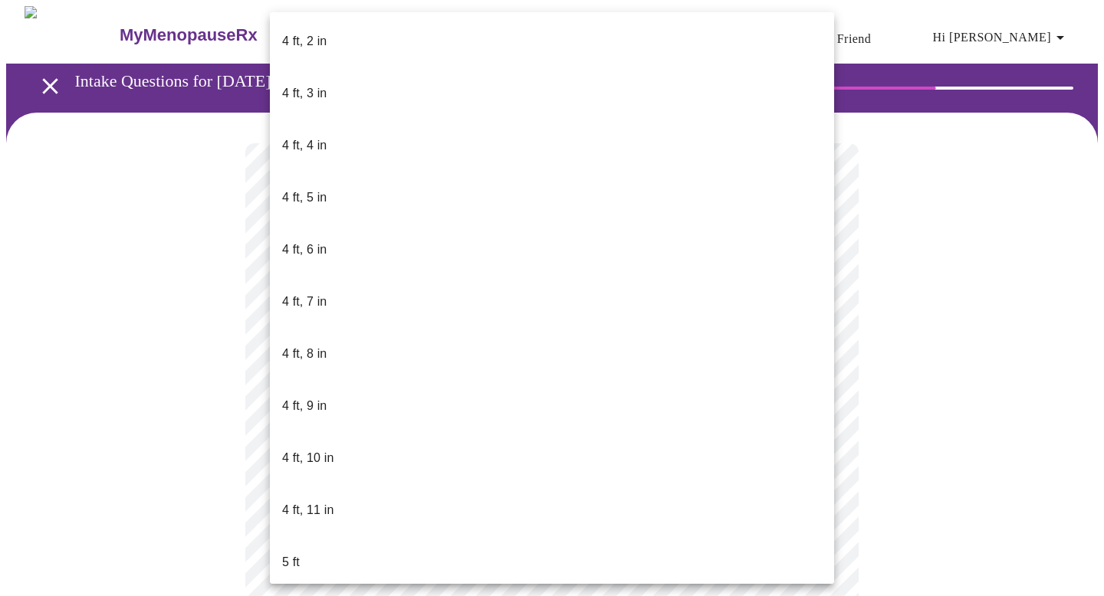
scroll to position [738, 0]
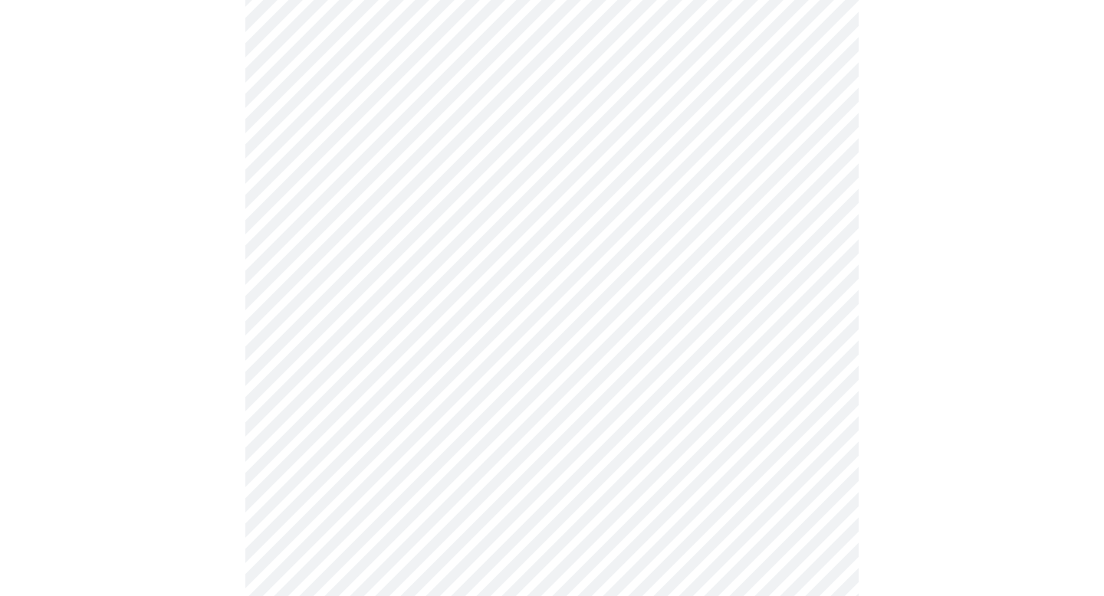
scroll to position [3951, 0]
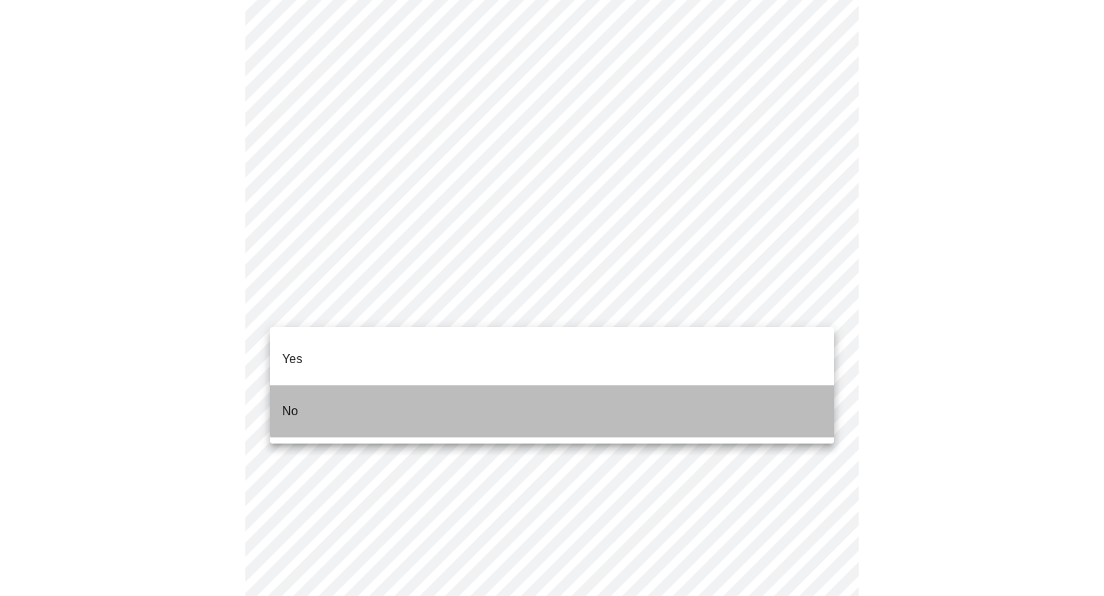
click at [592, 386] on li "No" at bounding box center [552, 412] width 564 height 52
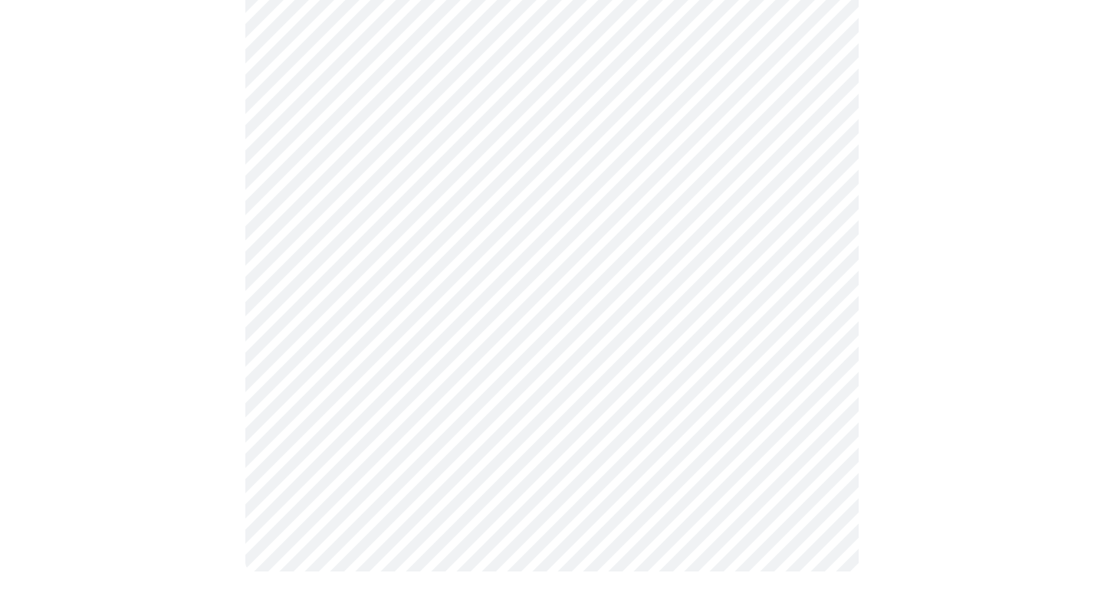
scroll to position [0, 0]
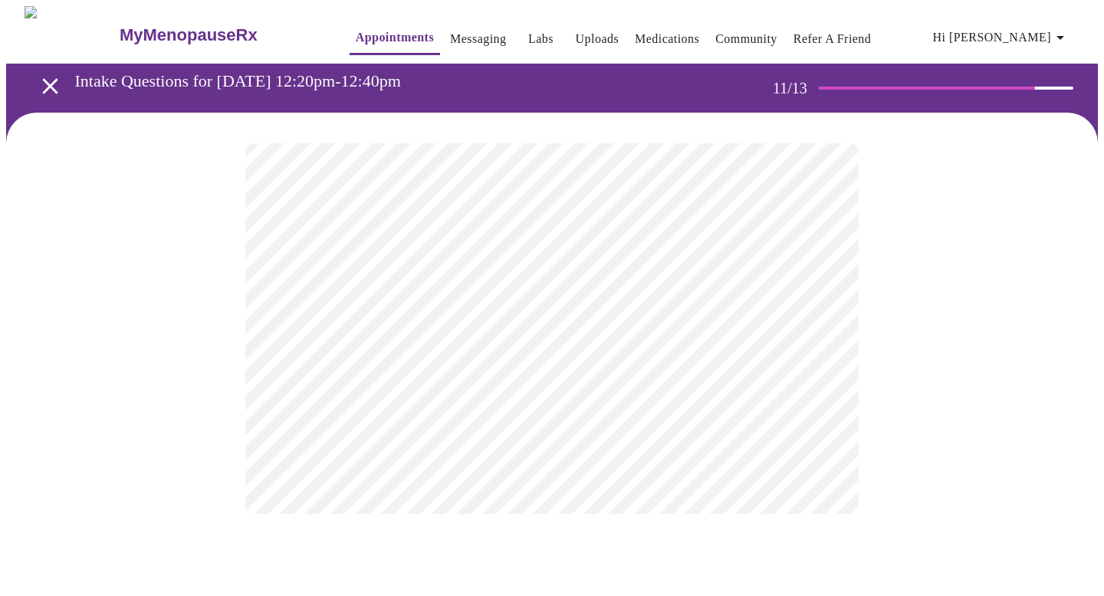
click at [868, 396] on div at bounding box center [551, 329] width 1091 height 432
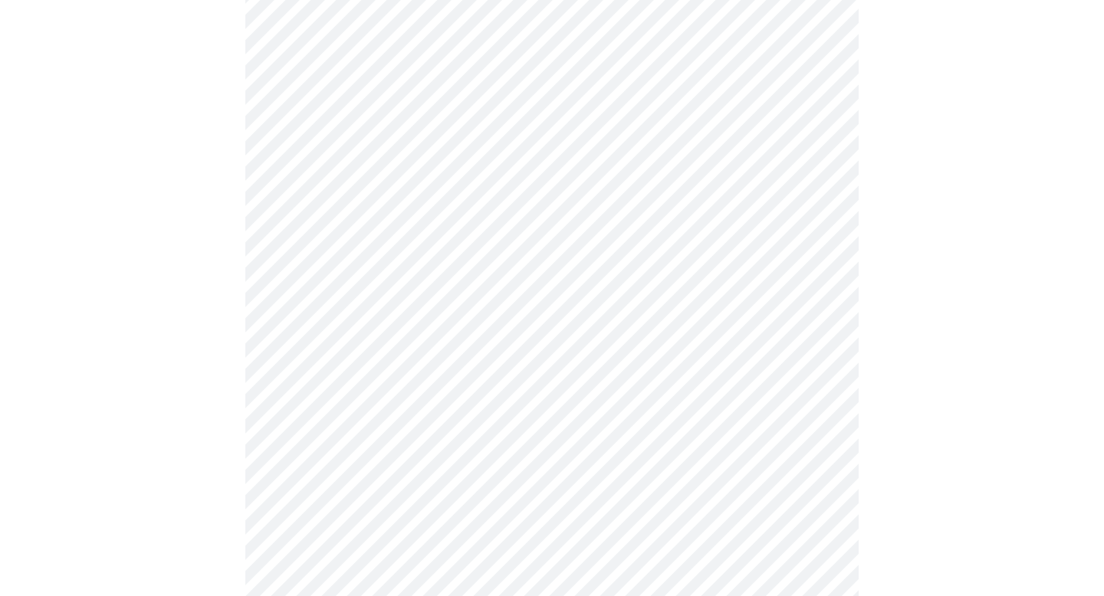
scroll to position [459, 0]
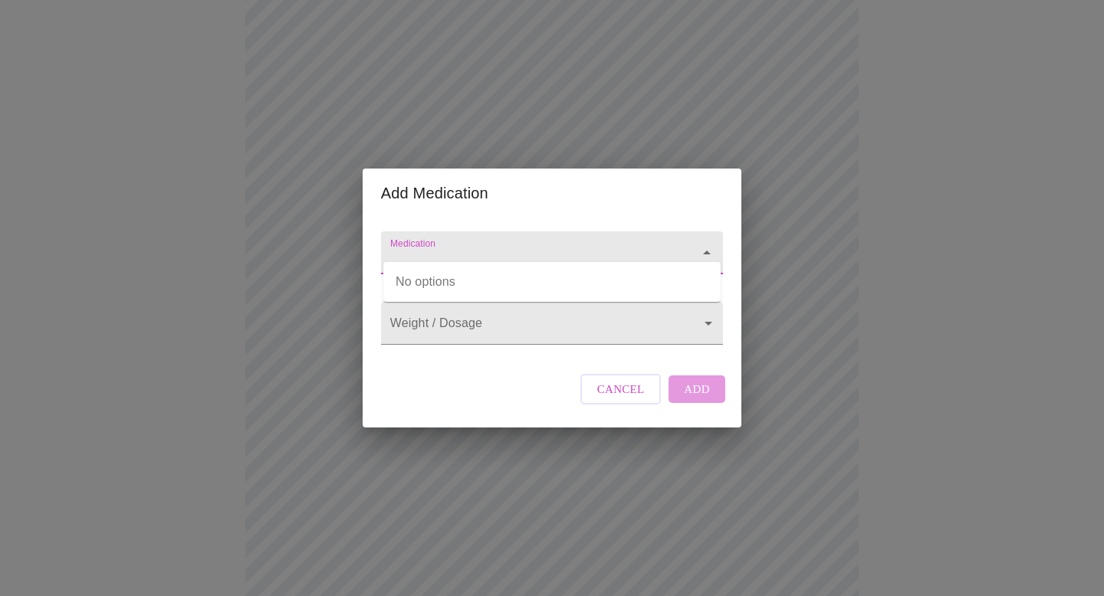
click at [458, 246] on input "Medication" at bounding box center [530, 260] width 286 height 28
click at [216, 301] on div "Add Medication Medication Weight / Dosage ​ Cancel Add" at bounding box center [552, 298] width 1104 height 596
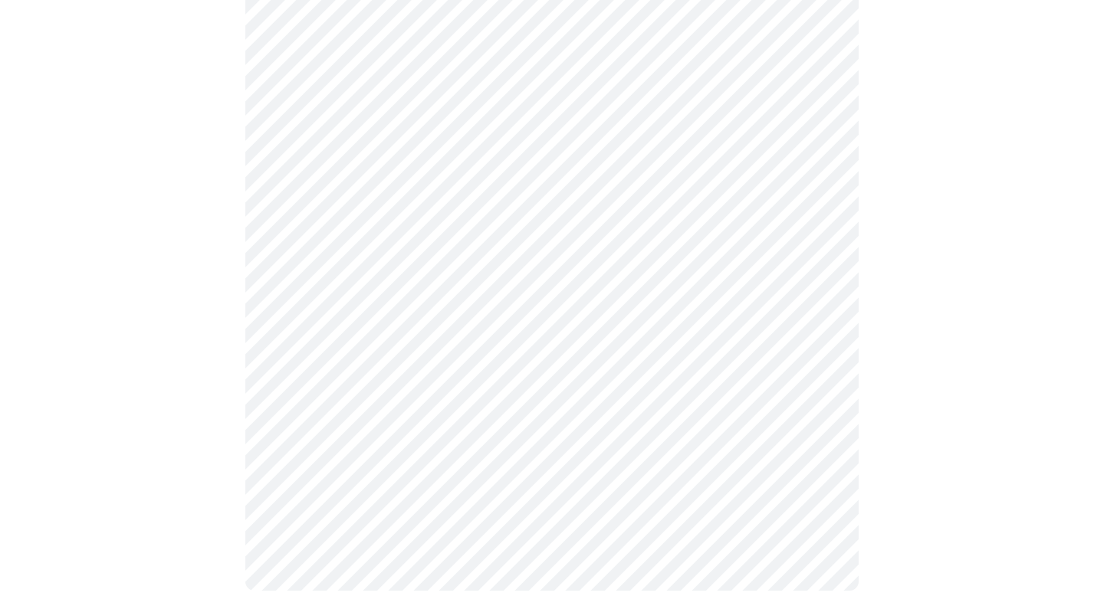
scroll to position [871, 0]
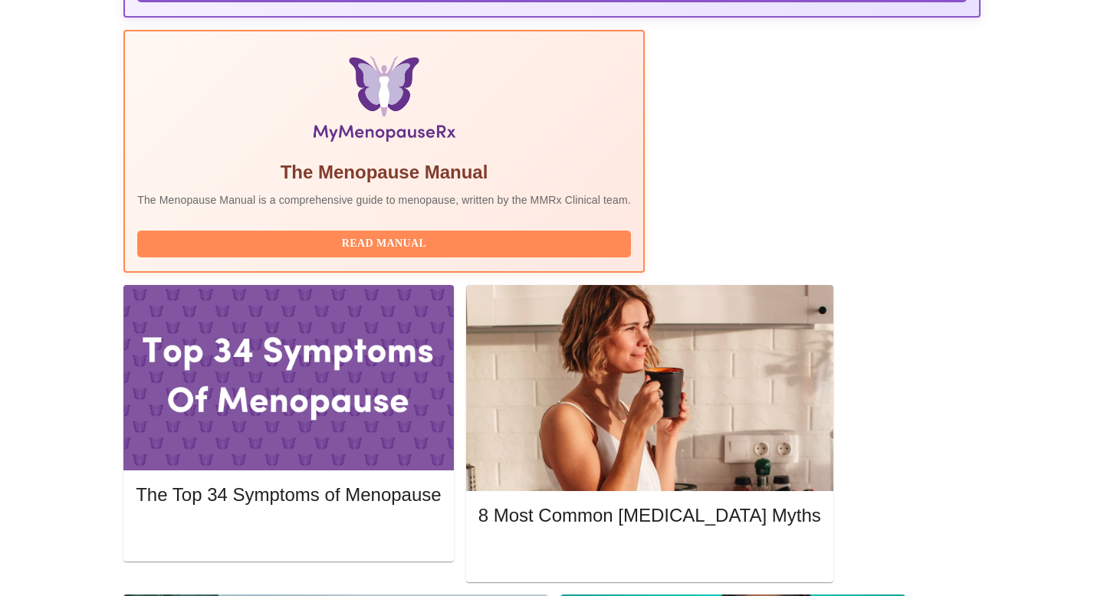
scroll to position [484, 0]
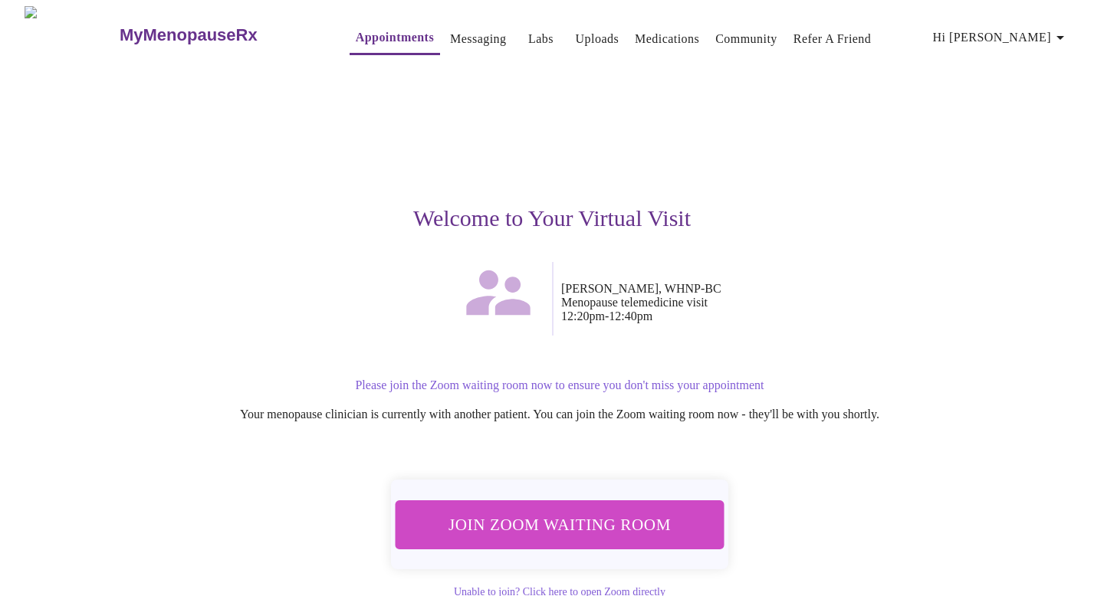
scroll to position [44, 0]
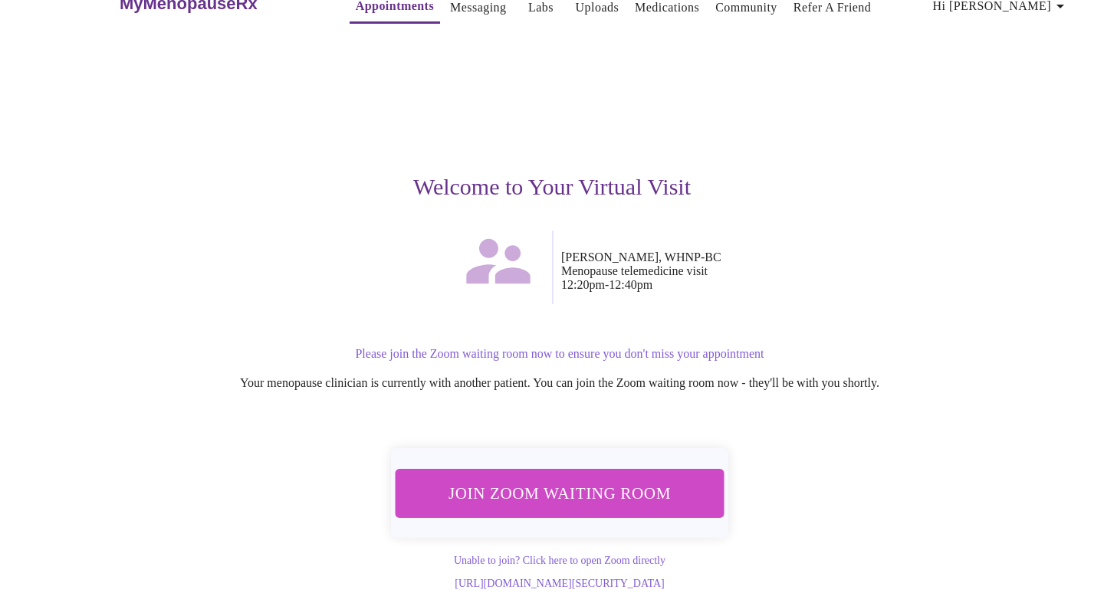
click at [578, 479] on span "Join Zoom Waiting Room" at bounding box center [559, 493] width 289 height 28
click at [561, 486] on span "Join Zoom Waiting Room" at bounding box center [559, 493] width 291 height 28
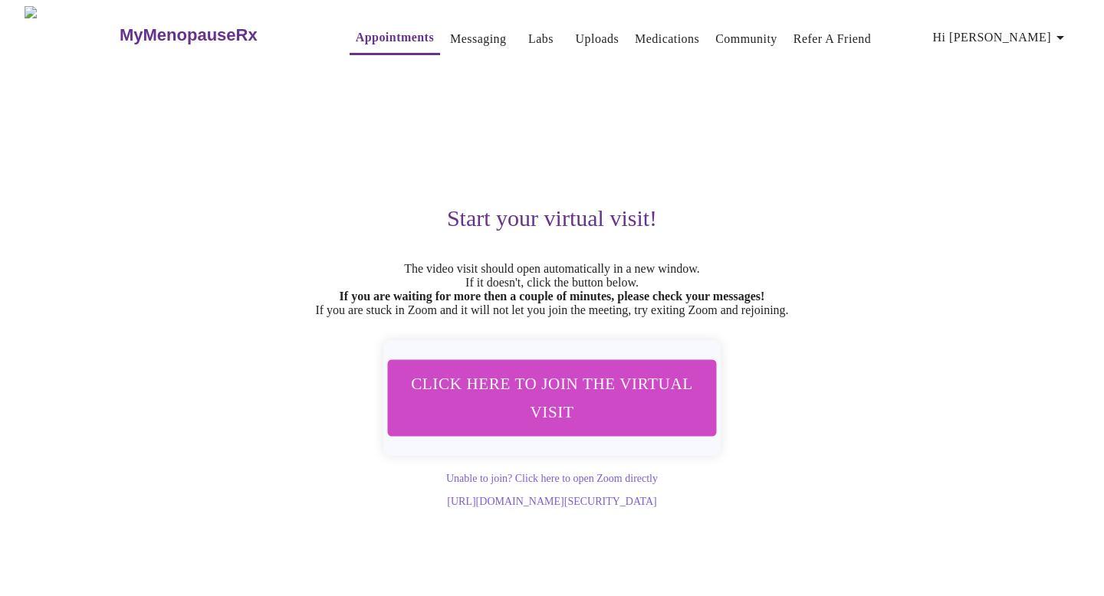
scroll to position [0, 0]
